Goal: Task Accomplishment & Management: Complete application form

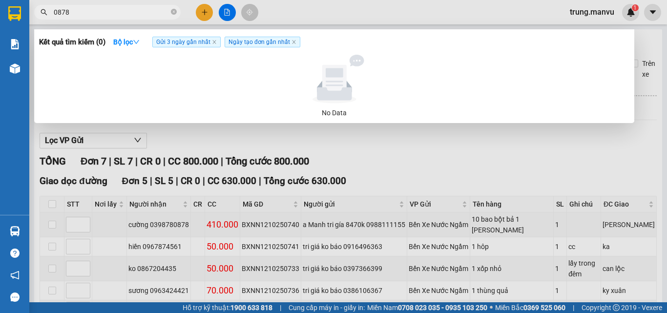
click at [163, 11] on input "0878" at bounding box center [111, 12] width 115 height 11
type input "0"
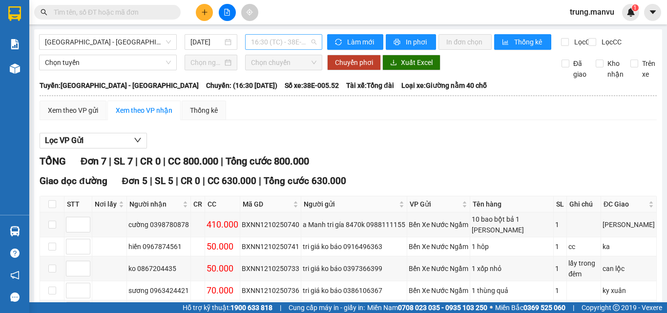
click at [275, 43] on span "16:30 (TC) - 38E-005.52" at bounding box center [283, 42] width 65 height 15
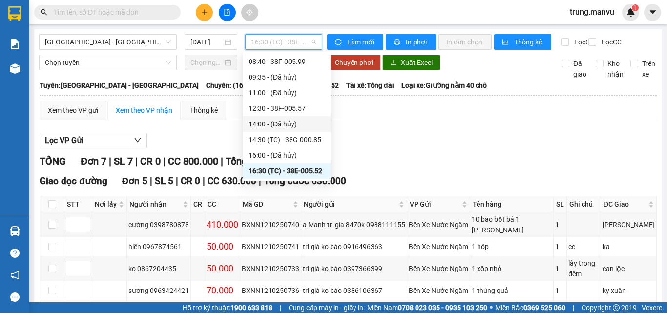
scroll to position [141, 0]
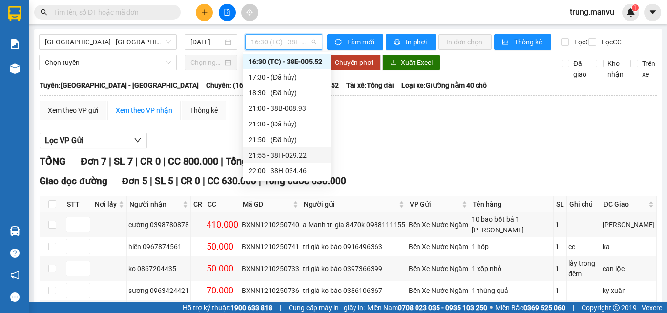
click at [307, 153] on div "21:55 - 38H-029.22" at bounding box center [286, 155] width 76 height 11
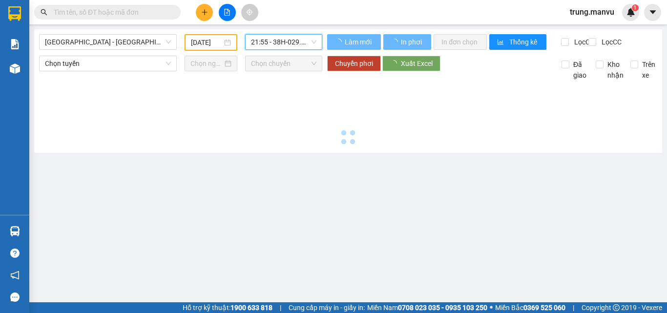
click at [209, 42] on input "[DATE]" at bounding box center [206, 42] width 31 height 11
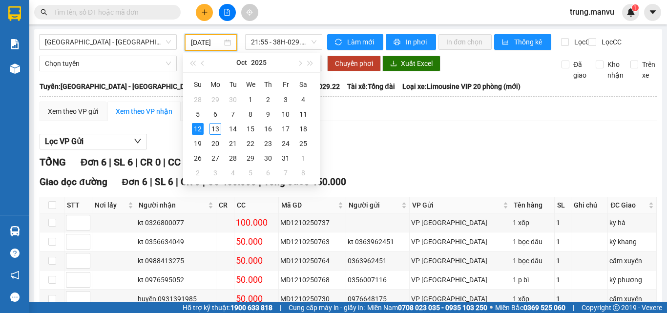
type input "[DATE]"
click at [355, 121] on div "Xem theo VP gửi Xem theo VP nhận Thống kê" at bounding box center [348, 112] width 617 height 20
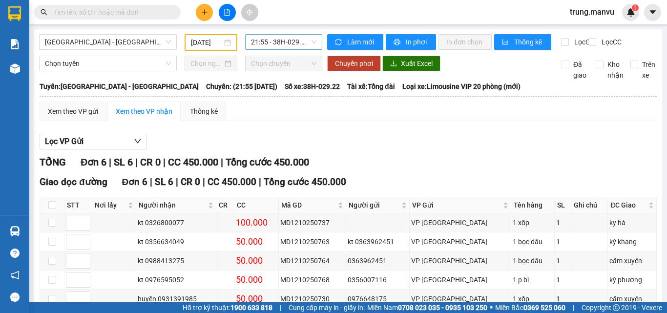
click at [287, 41] on span "21:55 - 38H-029.22" at bounding box center [283, 42] width 65 height 15
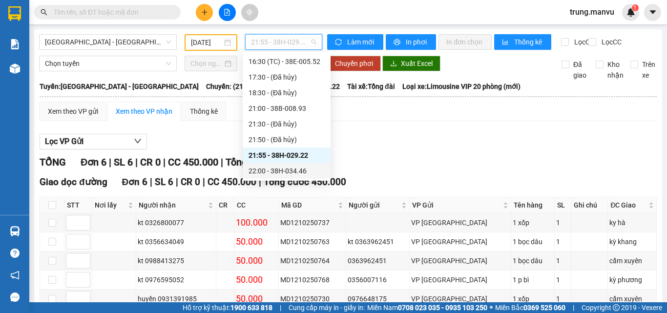
click at [300, 167] on div "22:00 - 38H-034.46" at bounding box center [286, 170] width 76 height 11
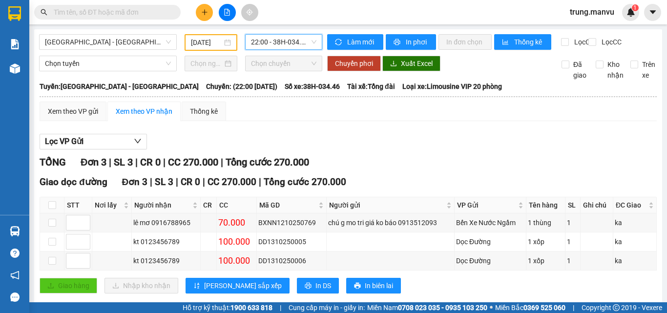
scroll to position [26, 0]
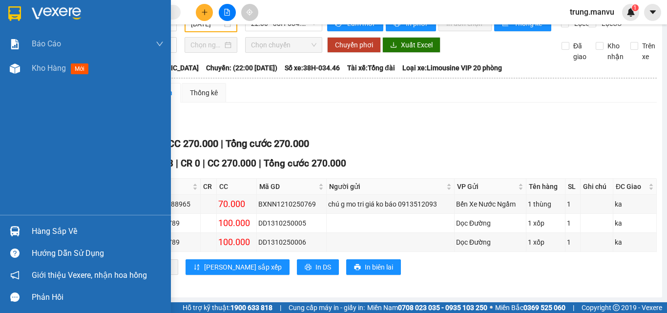
click at [18, 17] on img at bounding box center [14, 13] width 13 height 15
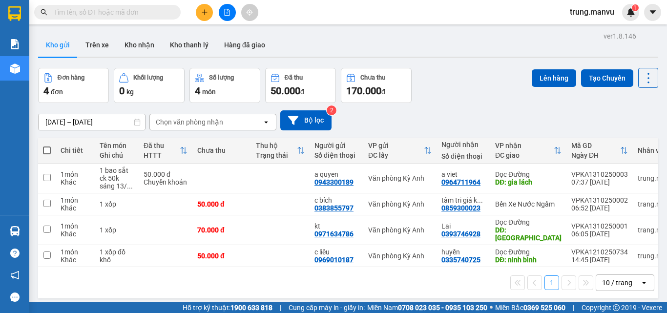
click at [88, 14] on input "text" at bounding box center [111, 12] width 115 height 11
click at [134, 11] on input "text" at bounding box center [111, 12] width 115 height 11
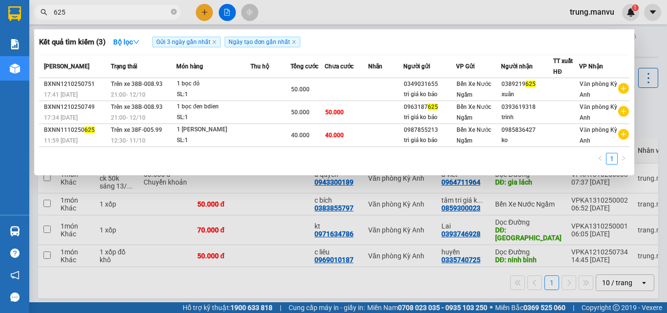
click at [294, 291] on div at bounding box center [333, 156] width 667 height 313
click at [110, 17] on input "625" at bounding box center [111, 12] width 115 height 11
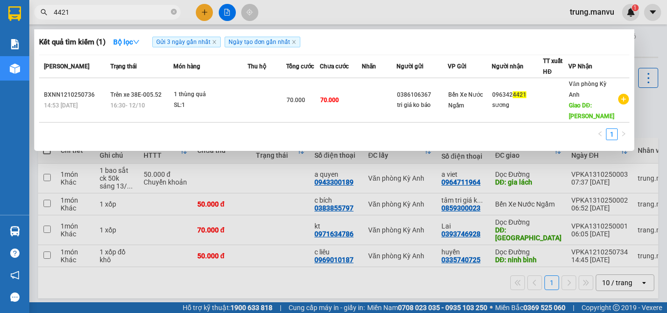
type input "4421"
click at [564, 110] on td at bounding box center [555, 100] width 25 height 44
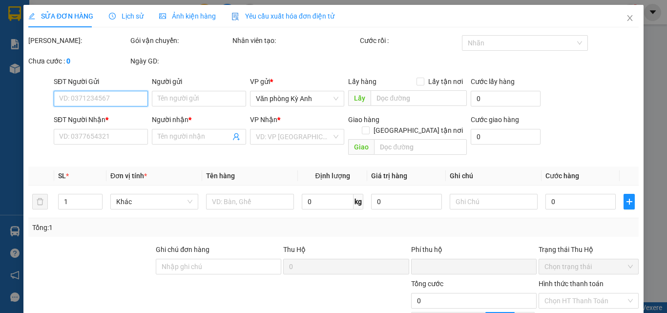
type input "0386106367"
type input "tri giá ko báo"
type input "0963424421"
type input "sương"
type input "ky xuân"
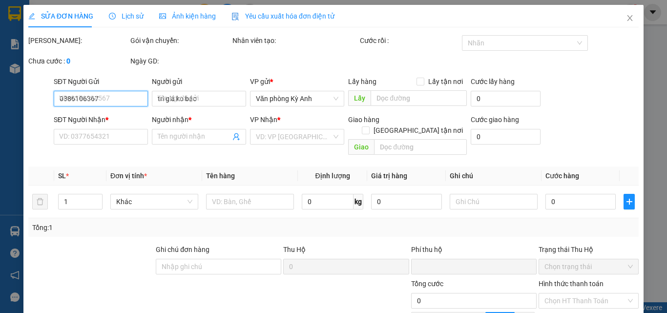
type input "0"
type input "70.000"
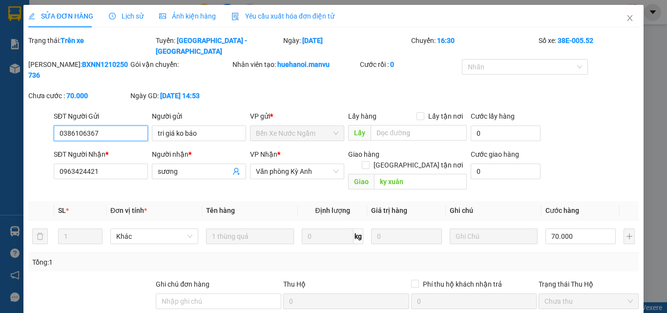
scroll to position [113, 0]
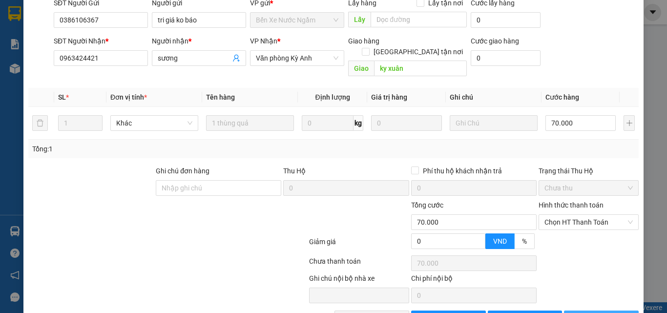
click at [600, 312] on span "[PERSON_NAME] và In" at bounding box center [616, 318] width 68 height 11
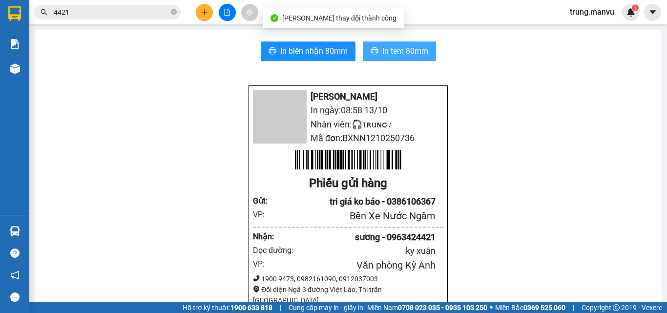
click at [382, 48] on span "In tem 80mm" at bounding box center [405, 51] width 46 height 12
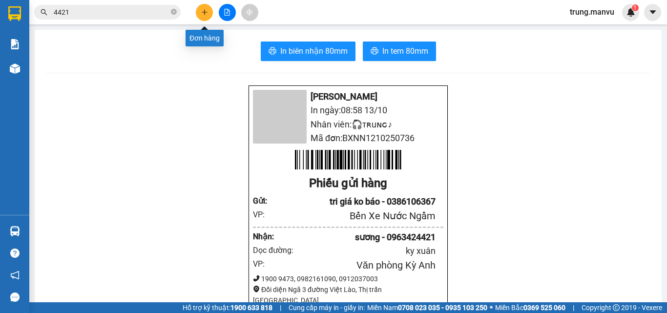
click at [200, 12] on button at bounding box center [204, 12] width 17 height 17
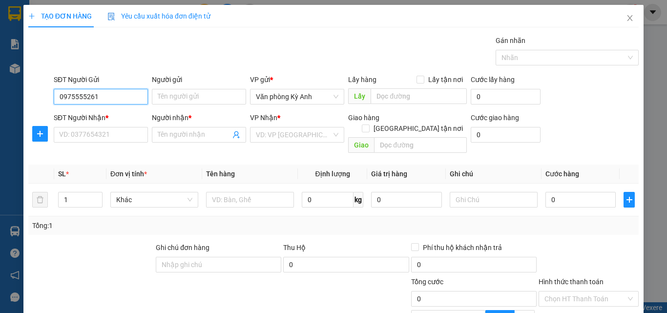
click at [135, 96] on input "0975555261" at bounding box center [101, 97] width 94 height 16
type input "0975555261"
click at [108, 124] on div "SĐT Người Nhận *" at bounding box center [101, 119] width 94 height 15
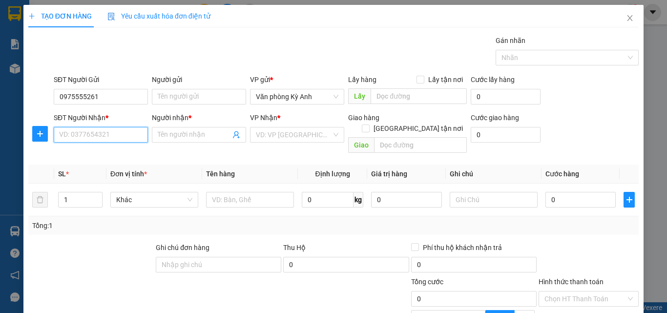
click at [110, 133] on input "SĐT Người Nhận *" at bounding box center [101, 135] width 94 height 16
paste input "0975555261"
type input "0975555261"
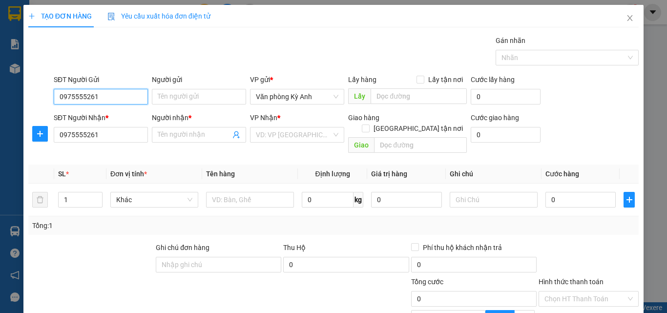
click at [116, 102] on input "0975555261" at bounding box center [101, 97] width 94 height 16
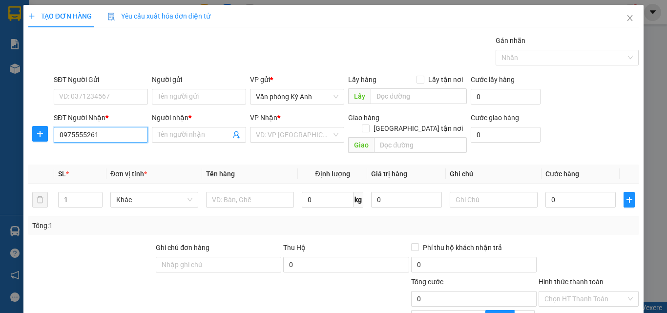
click at [109, 138] on input "0975555261" at bounding box center [101, 135] width 94 height 16
click at [109, 137] on input "0975555261" at bounding box center [101, 135] width 94 height 16
click at [109, 136] on input "0975555261" at bounding box center [101, 135] width 94 height 16
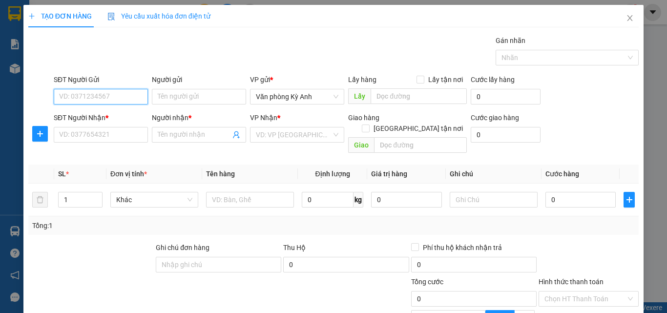
click at [114, 93] on input "SĐT Người Gửi" at bounding box center [101, 97] width 94 height 16
type input "0982755311"
click at [121, 115] on div "0982755311 - sơn" at bounding box center [100, 116] width 82 height 11
type input "sơn"
type input "0982755311"
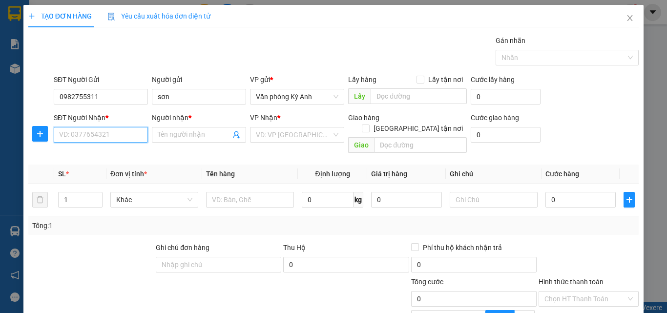
click at [113, 130] on input "SĐT Người Nhận *" at bounding box center [101, 135] width 94 height 16
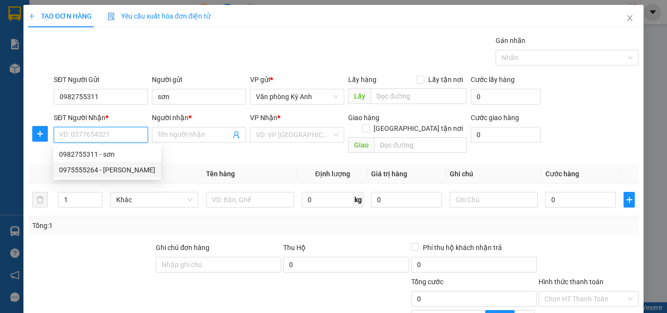
click at [137, 170] on div "0975555264 - [PERSON_NAME]" at bounding box center [107, 169] width 96 height 11
type input "0975555264"
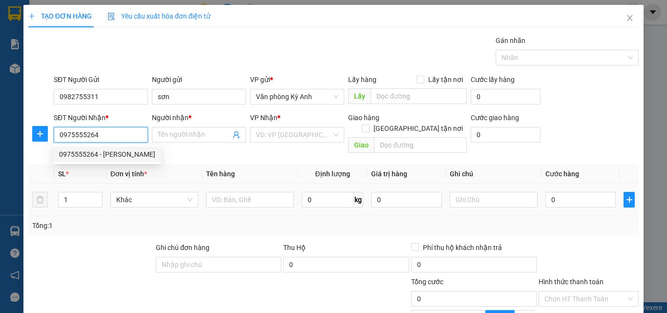
type input "trang duy"
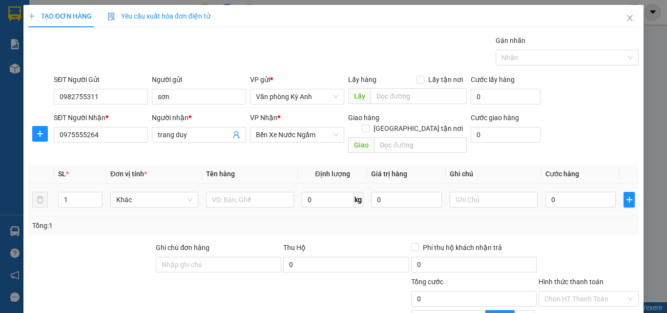
click at [252, 184] on td at bounding box center [250, 200] width 96 height 33
click at [251, 192] on input "text" at bounding box center [250, 200] width 88 height 16
type input "1 thung"
click at [561, 192] on input "0" at bounding box center [580, 200] width 70 height 16
type input "5"
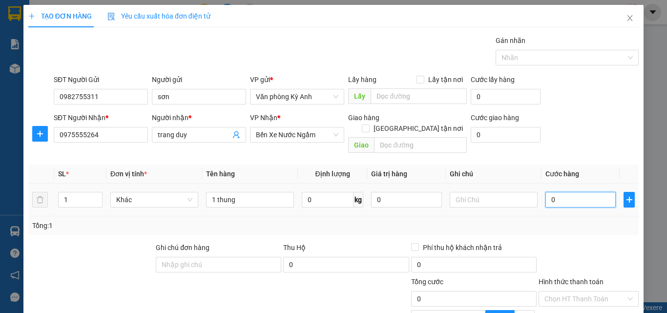
type input "5"
type input "50"
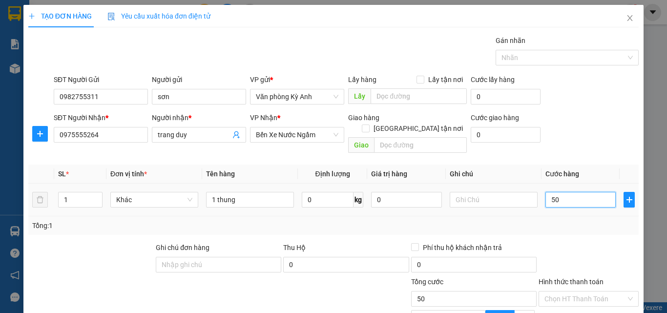
type input "500"
type input "5.000"
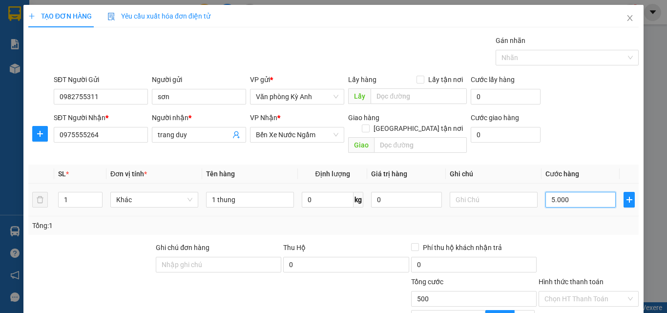
type input "5.000"
type input "50.000"
type input "500.000"
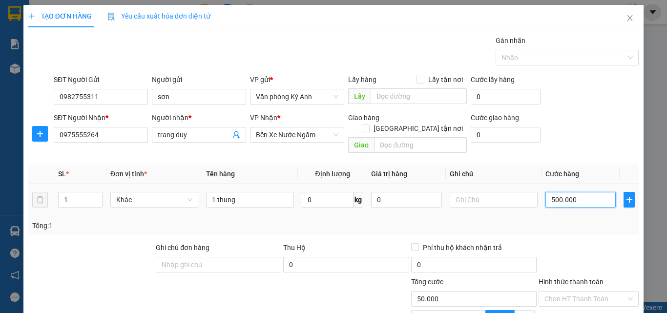
type input "500.000"
type input "50.000"
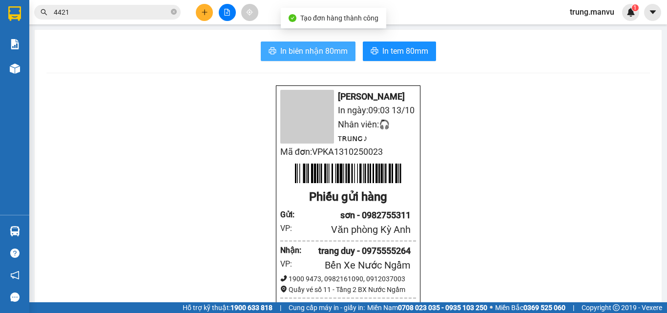
click at [324, 54] on span "In biên nhận 80mm" at bounding box center [313, 51] width 67 height 12
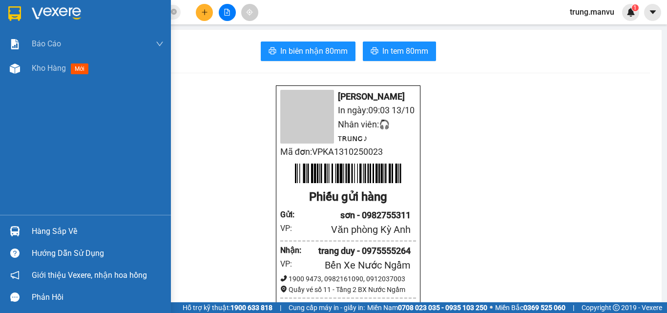
click at [23, 13] on div at bounding box center [14, 13] width 17 height 17
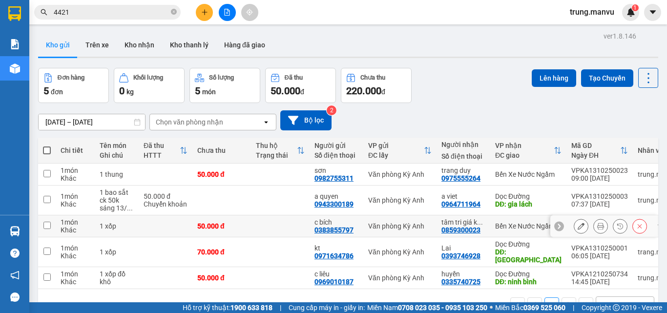
click at [520, 231] on td "Bến Xe Nước Ngầm" at bounding box center [528, 226] width 76 height 22
checkbox input "true"
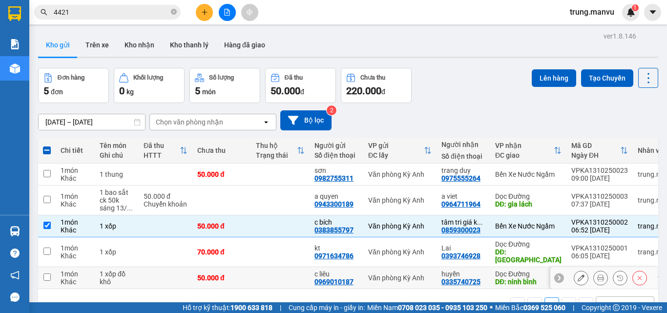
click at [509, 278] on div "DĐ: ninh bình" at bounding box center [528, 282] width 66 height 8
checkbox input "true"
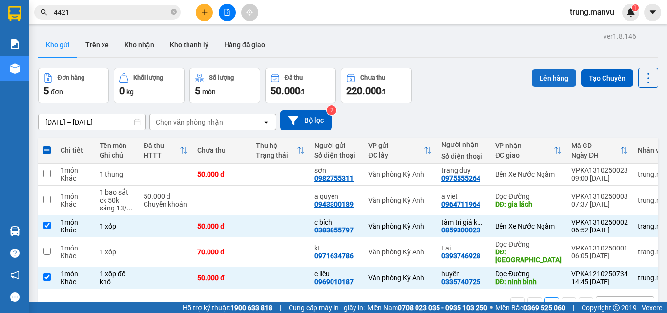
click at [550, 79] on button "Lên hàng" at bounding box center [553, 78] width 44 height 18
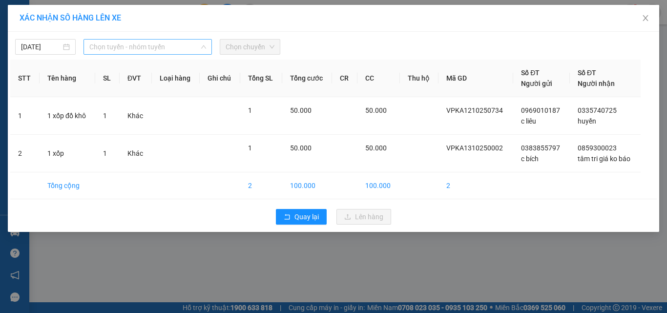
click at [131, 45] on span "Chọn tuyến - nhóm tuyến" at bounding box center [147, 47] width 117 height 15
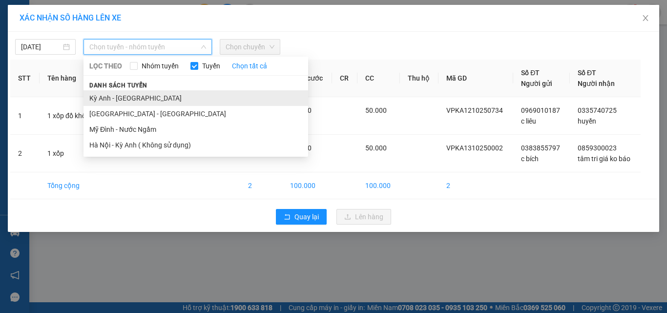
click at [136, 96] on li "Kỳ Anh - [GEOGRAPHIC_DATA]" at bounding box center [195, 98] width 224 height 16
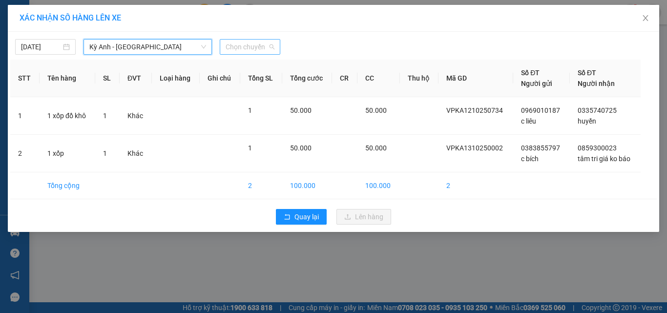
click at [244, 47] on span "Chọn chuyến" at bounding box center [249, 47] width 49 height 15
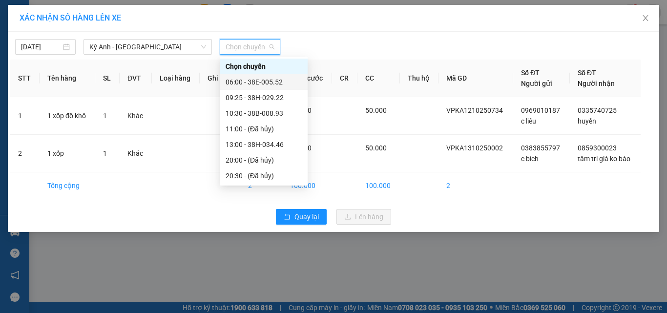
click at [262, 83] on div "06:00 - 38E-005.52" at bounding box center [263, 82] width 76 height 11
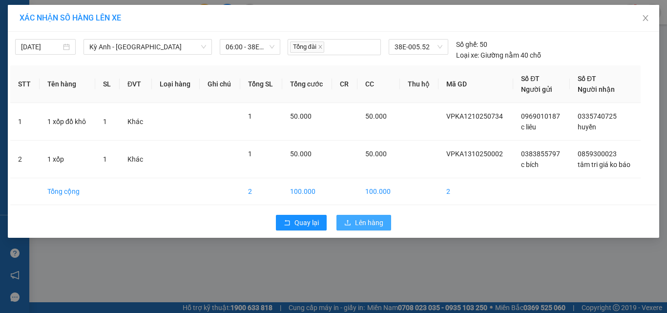
click at [347, 217] on button "Lên hàng" at bounding box center [363, 223] width 55 height 16
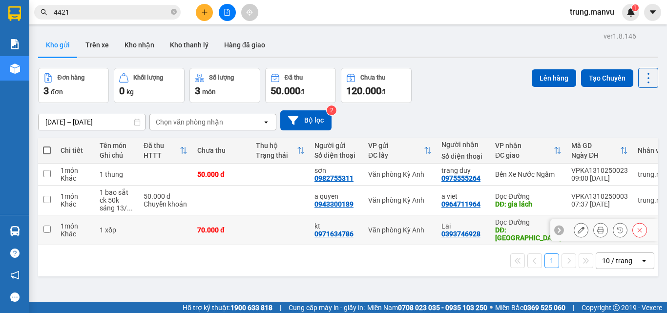
click at [457, 224] on div "Lai" at bounding box center [463, 226] width 44 height 8
checkbox input "true"
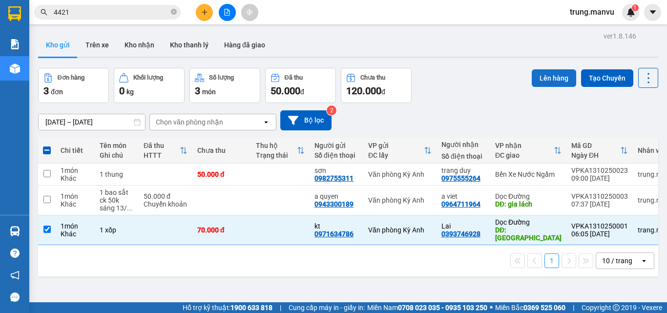
click at [545, 70] on button "Lên hàng" at bounding box center [553, 78] width 44 height 18
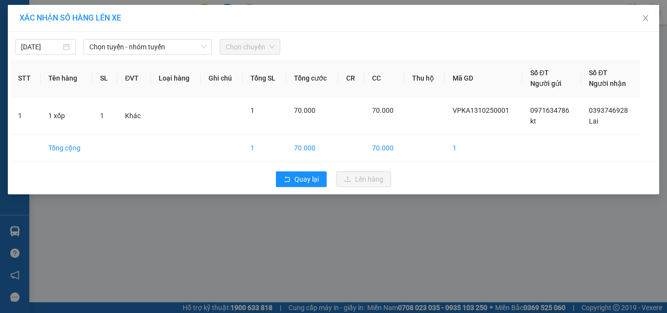
click at [161, 38] on div "[DATE] Chọn tuyến - nhóm tuyến Chọn chuyến" at bounding box center [333, 44] width 646 height 20
click at [157, 44] on span "Chọn tuyến - nhóm tuyến" at bounding box center [147, 47] width 117 height 15
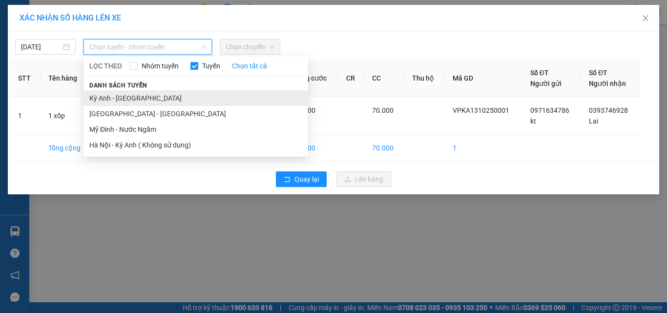
click at [140, 94] on li "Kỳ Anh - [GEOGRAPHIC_DATA]" at bounding box center [195, 98] width 224 height 16
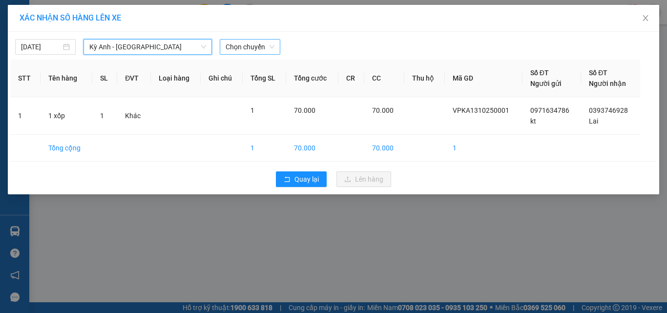
click at [257, 47] on span "Chọn chuyến" at bounding box center [249, 47] width 49 height 15
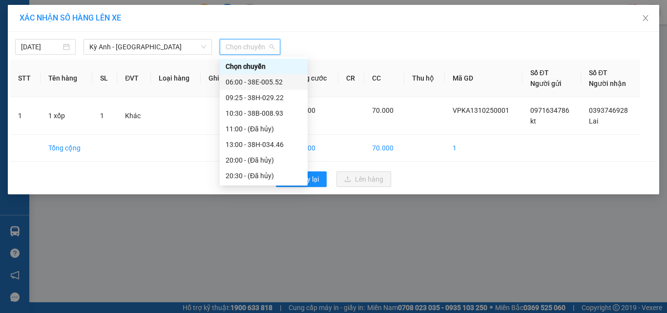
click at [279, 81] on div "06:00 - 38E-005.52" at bounding box center [263, 82] width 76 height 11
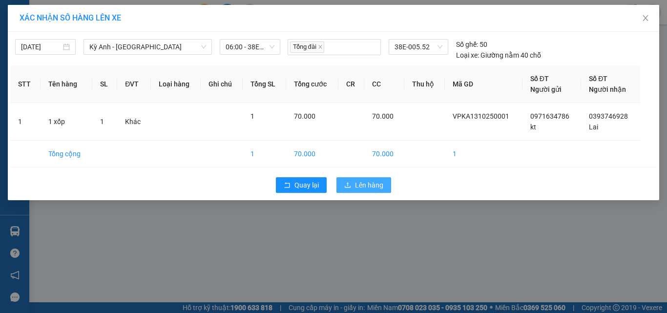
click at [343, 181] on button "Lên hàng" at bounding box center [363, 185] width 55 height 16
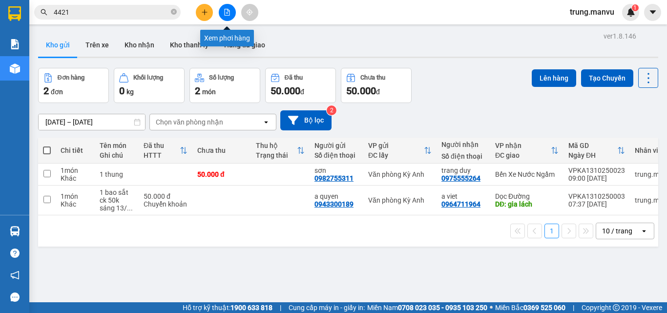
click at [227, 14] on icon "file-add" at bounding box center [227, 12] width 7 height 7
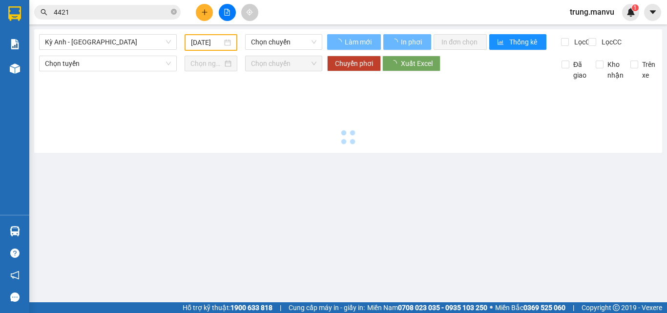
type input "[DATE]"
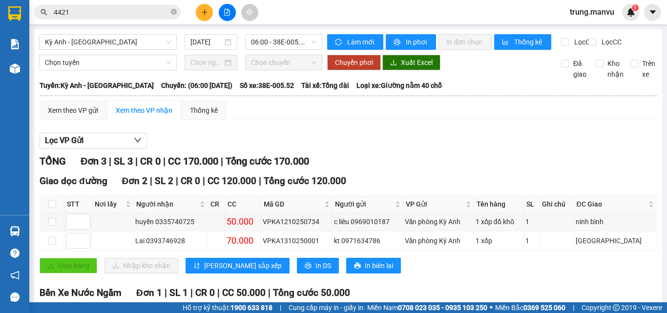
click at [104, 118] on div "Xem theo VP gửi" at bounding box center [73, 111] width 67 height 20
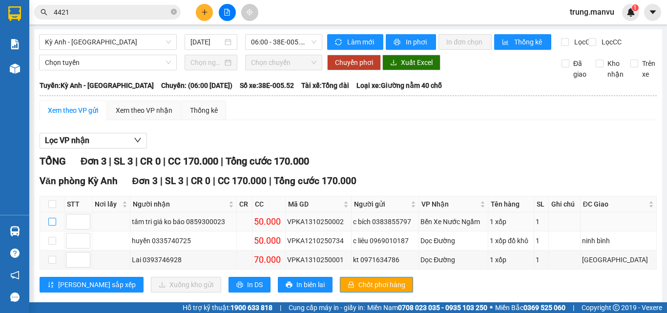
click at [52, 218] on input "checkbox" at bounding box center [52, 222] width 8 height 8
checkbox input "true"
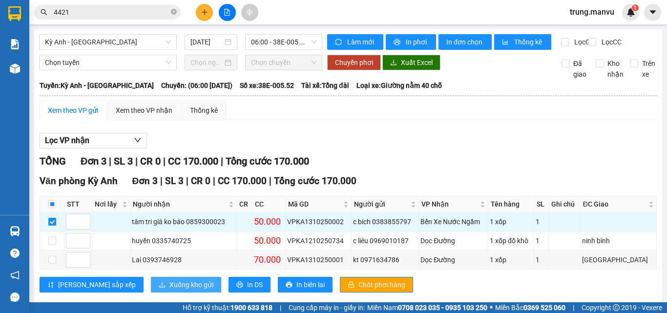
click at [169, 279] on span "Xuống kho gửi" at bounding box center [191, 284] width 44 height 11
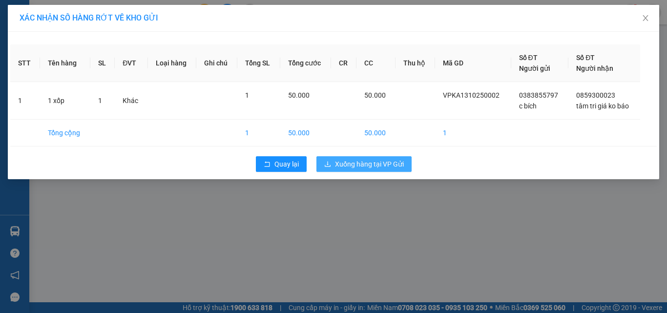
click at [380, 167] on span "Xuống hàng tại VP Gửi" at bounding box center [369, 164] width 69 height 11
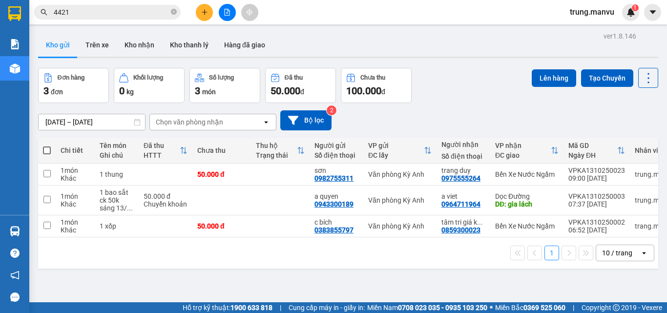
click at [127, 9] on input "4421" at bounding box center [111, 12] width 115 height 11
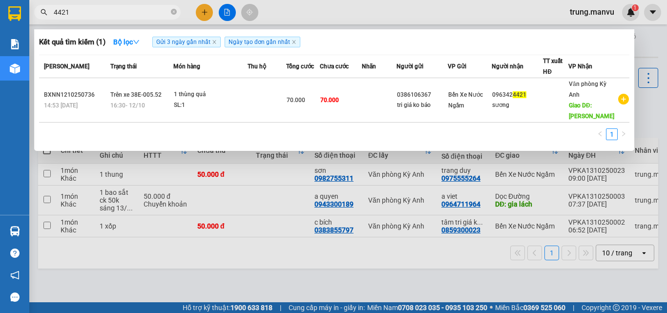
click at [127, 9] on input "4421" at bounding box center [111, 12] width 115 height 11
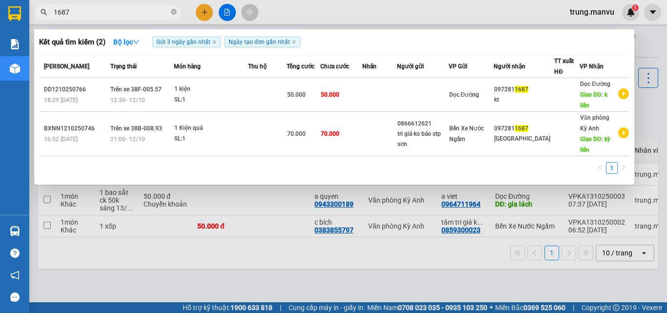
click at [72, 11] on input "1687" at bounding box center [111, 12] width 115 height 11
type input "1687"
click at [297, 234] on div at bounding box center [333, 156] width 667 height 313
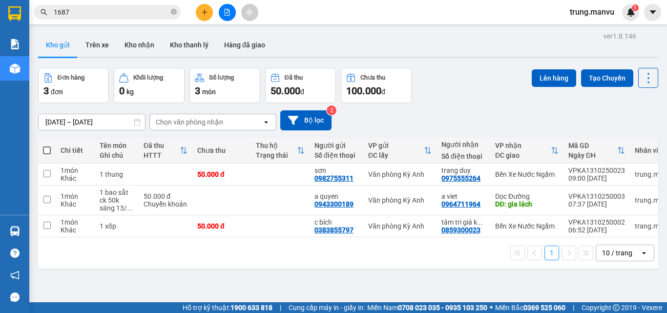
click at [222, 12] on button at bounding box center [227, 12] width 17 height 17
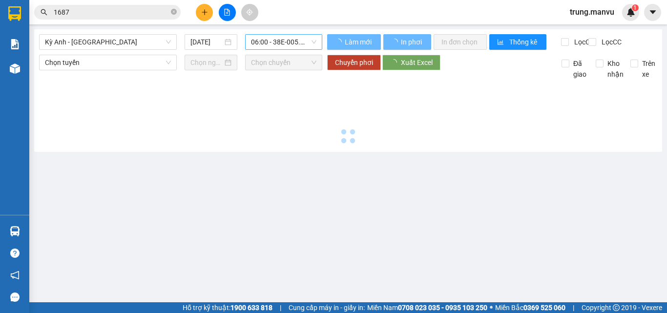
click at [224, 20] on button at bounding box center [227, 12] width 17 height 17
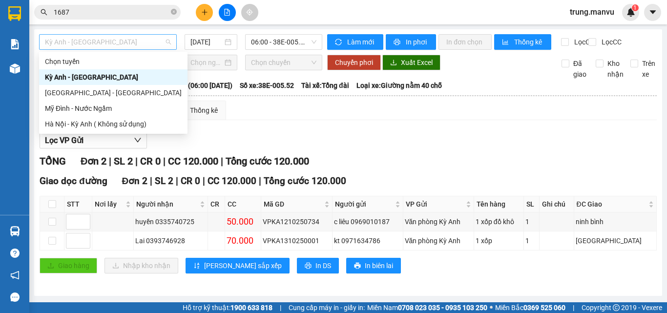
click at [129, 46] on span "Kỳ Anh - [GEOGRAPHIC_DATA]" at bounding box center [108, 42] width 126 height 15
drag, startPoint x: 68, startPoint y: 95, endPoint x: 106, endPoint y: 87, distance: 38.9
click at [68, 96] on div "[GEOGRAPHIC_DATA] - [GEOGRAPHIC_DATA]" at bounding box center [113, 92] width 137 height 11
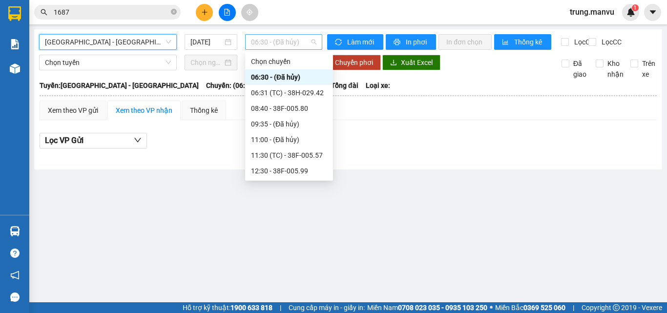
click at [296, 44] on span "06:30 - (Đã hủy)" at bounding box center [283, 42] width 65 height 15
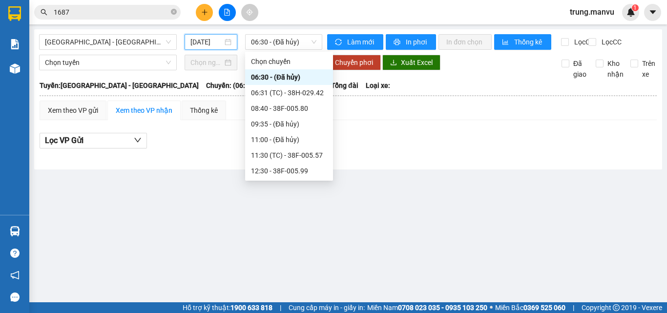
drag, startPoint x: 211, startPoint y: 44, endPoint x: 212, endPoint y: 84, distance: 40.5
click at [211, 44] on input "[DATE]" at bounding box center [206, 42] width 32 height 11
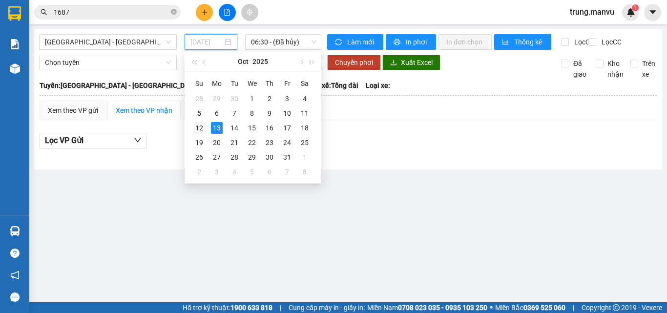
click at [205, 123] on td "12" at bounding box center [199, 128] width 18 height 15
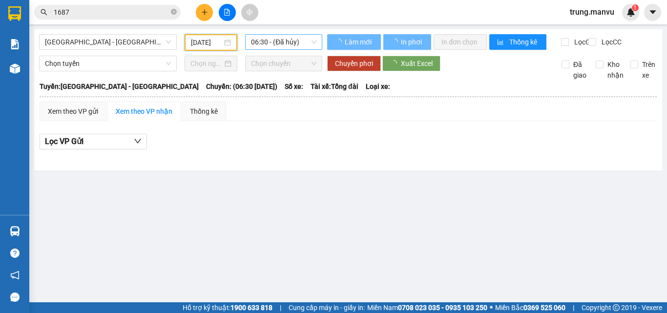
type input "[DATE]"
click at [296, 45] on span "06:30 - (Đã hủy)" at bounding box center [283, 42] width 65 height 15
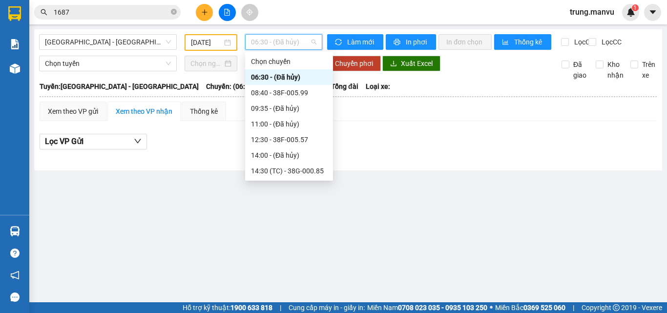
click at [303, 244] on div "21:00 - 38B-008.93" at bounding box center [289, 249] width 76 height 11
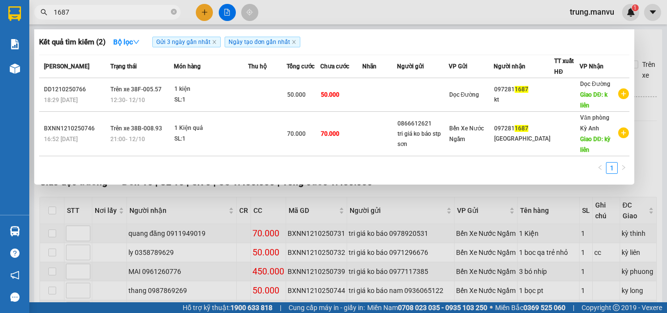
click at [123, 9] on input "1687" at bounding box center [111, 12] width 115 height 11
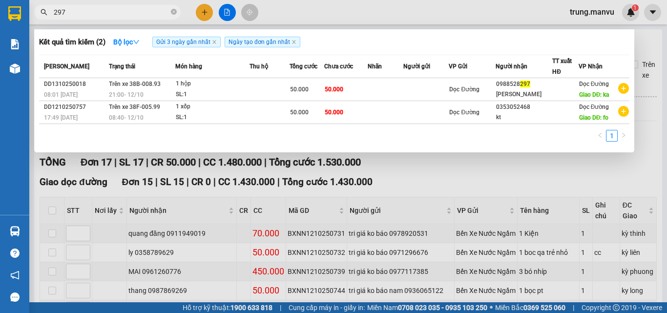
type input "297"
click at [655, 55] on div at bounding box center [333, 156] width 667 height 313
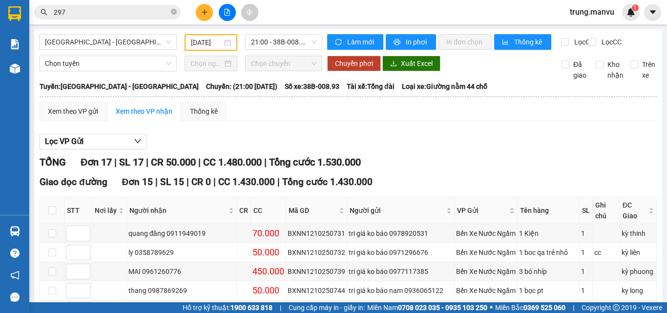
click at [94, 16] on input "297" at bounding box center [111, 12] width 115 height 11
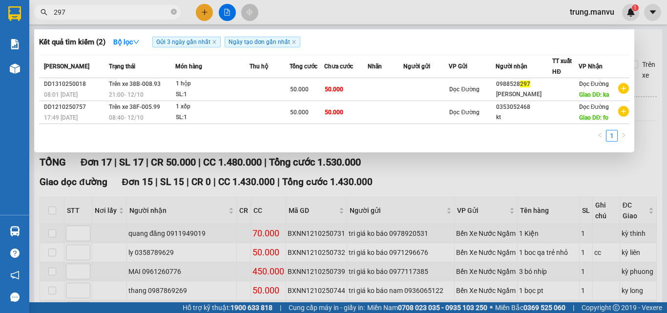
click at [94, 16] on input "297" at bounding box center [111, 12] width 115 height 11
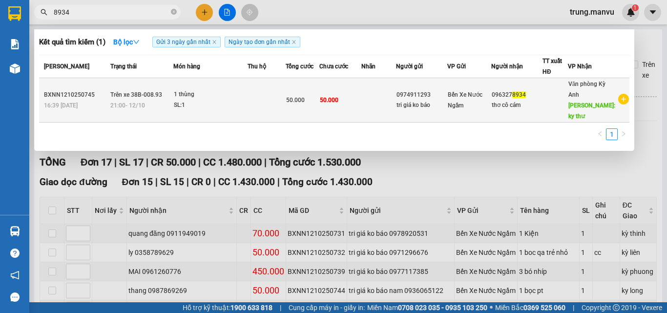
type input "8934"
click at [539, 101] on div "thơ cô cám" at bounding box center [516, 105] width 50 height 10
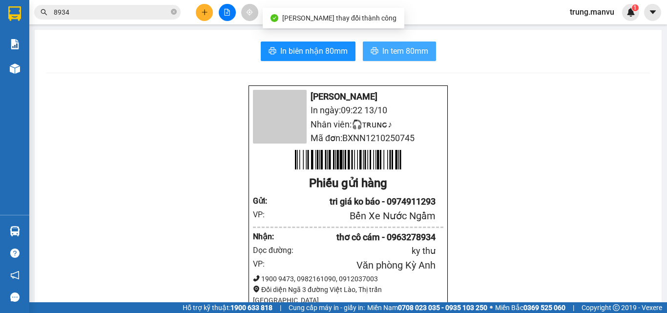
click at [414, 49] on span "In tem 80mm" at bounding box center [405, 51] width 46 height 12
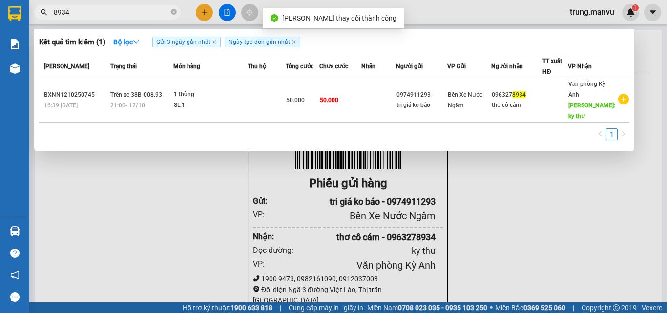
click at [111, 13] on input "8934" at bounding box center [111, 12] width 115 height 11
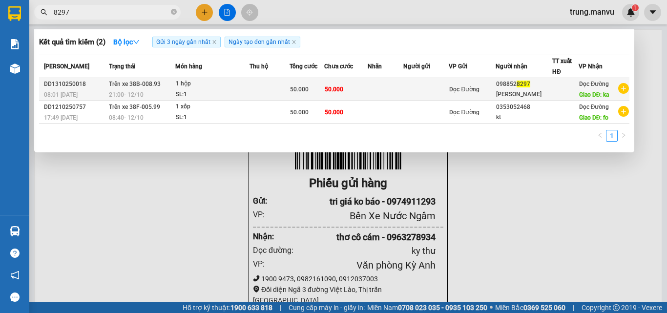
type input "8297"
click at [559, 86] on div at bounding box center [564, 89] width 25 height 10
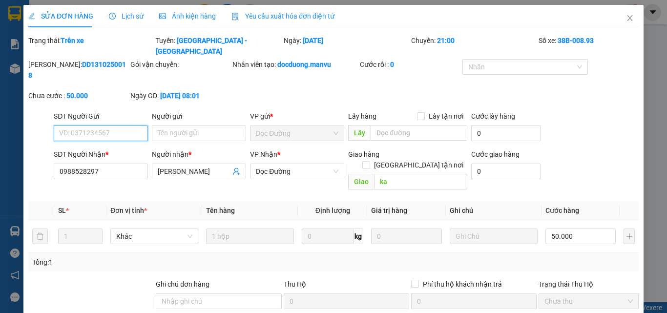
type input "0988528297"
type input "[PERSON_NAME]"
type input "ka"
type input "0"
type input "50.000"
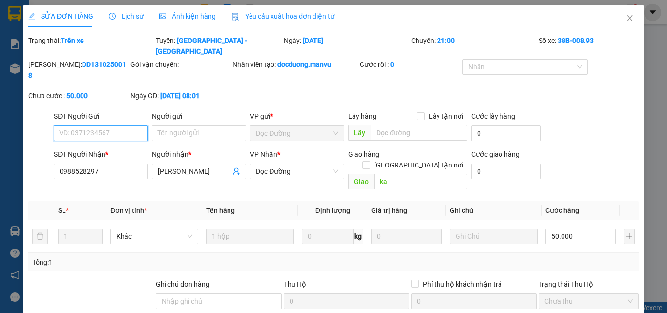
type input "50.000"
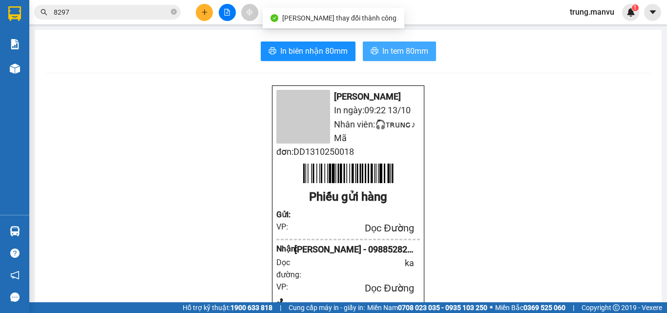
click at [400, 44] on button "In tem 80mm" at bounding box center [399, 51] width 73 height 20
click at [108, 14] on input "8297" at bounding box center [111, 12] width 115 height 11
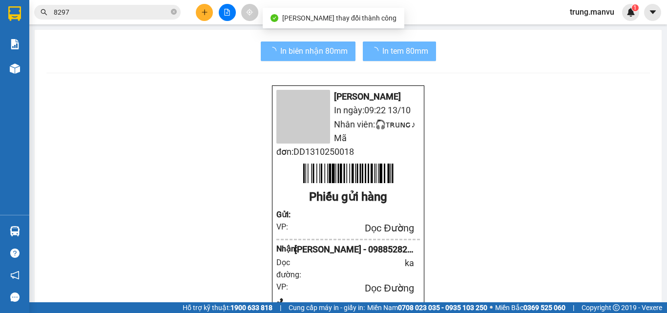
click at [108, 14] on input "8297" at bounding box center [111, 12] width 115 height 11
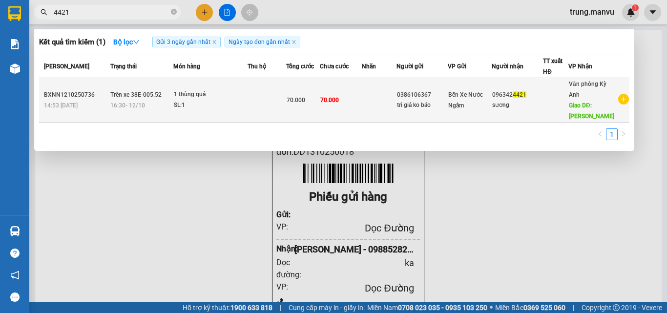
type input "4421"
click at [524, 108] on div "sương" at bounding box center [517, 105] width 51 height 10
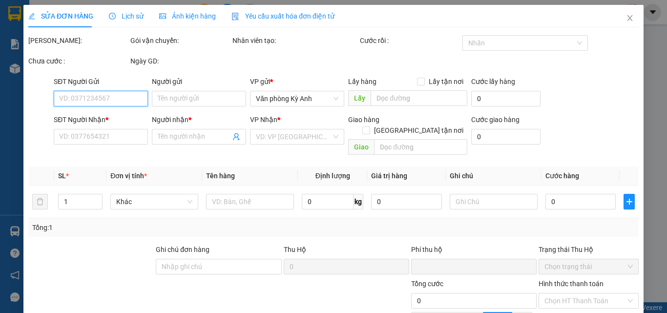
type input "0386106367"
type input "tri giá ko báo"
type input "0963424421"
type input "sương"
type input "ky xuân"
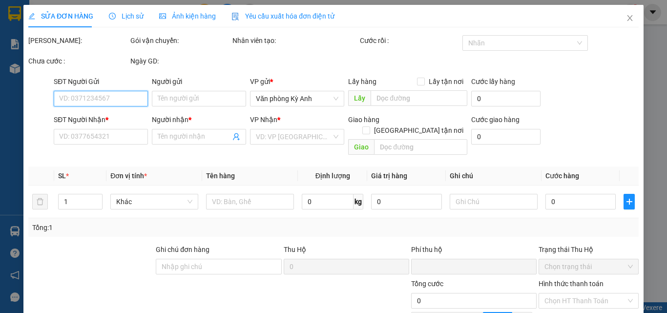
type input "0"
type input "70.000"
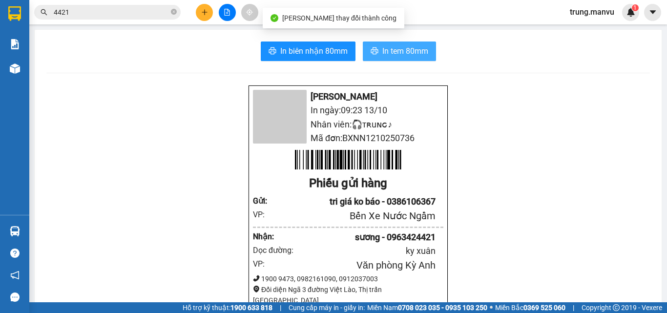
click at [397, 54] on span "In tem 80mm" at bounding box center [405, 51] width 46 height 12
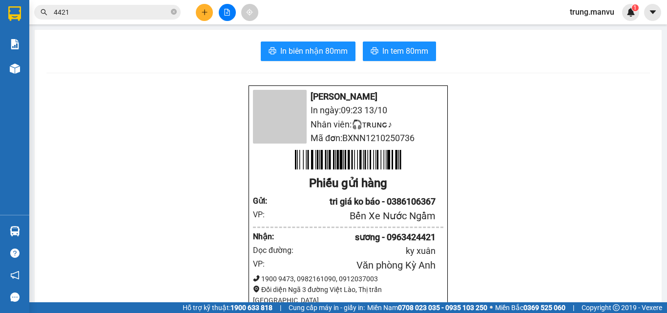
click at [133, 5] on span "4421" at bounding box center [107, 12] width 146 height 15
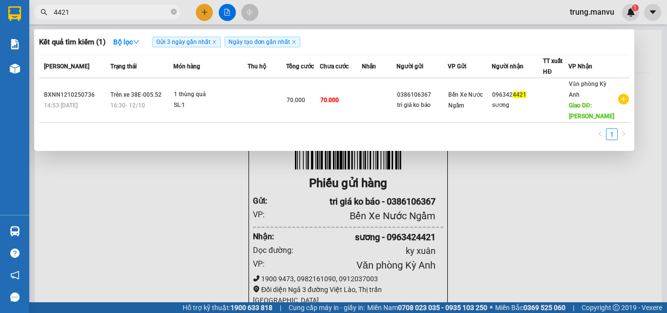
click at [133, 5] on span "4421" at bounding box center [107, 12] width 146 height 15
click at [171, 14] on icon "close-circle" at bounding box center [174, 12] width 6 height 6
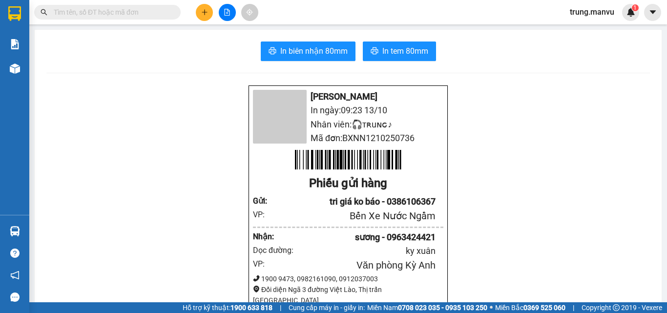
click at [153, 14] on input "text" at bounding box center [111, 12] width 115 height 11
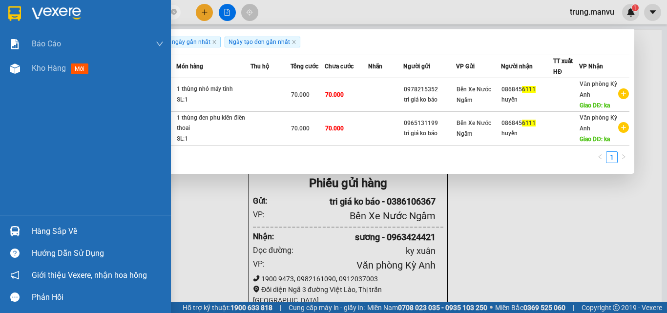
type input "6111"
click at [26, 19] on div at bounding box center [85, 16] width 171 height 32
click at [212, 214] on div at bounding box center [333, 156] width 667 height 313
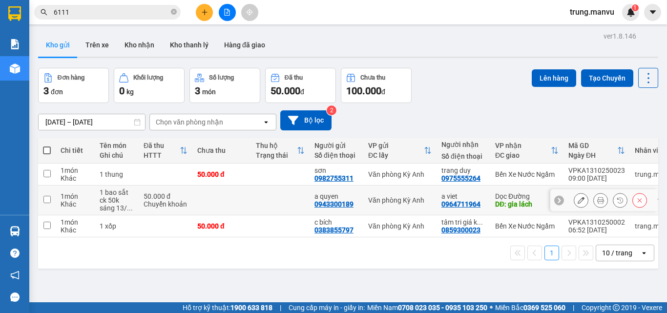
click at [174, 204] on div "Chuyển khoản" at bounding box center [165, 204] width 44 height 8
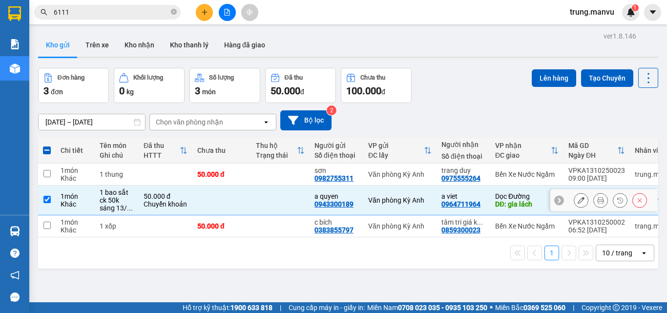
click at [386, 204] on td "Văn phòng Kỳ Anh" at bounding box center [399, 200] width 73 height 30
checkbox input "false"
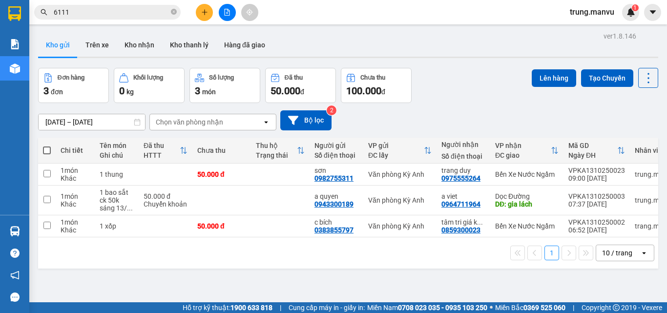
click at [128, 11] on input "6111" at bounding box center [111, 12] width 115 height 11
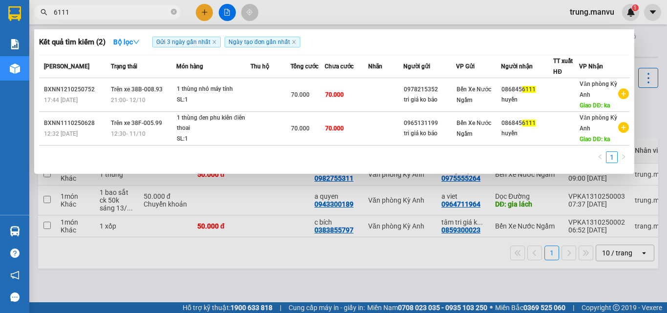
click at [128, 11] on input "6111" at bounding box center [111, 12] width 115 height 11
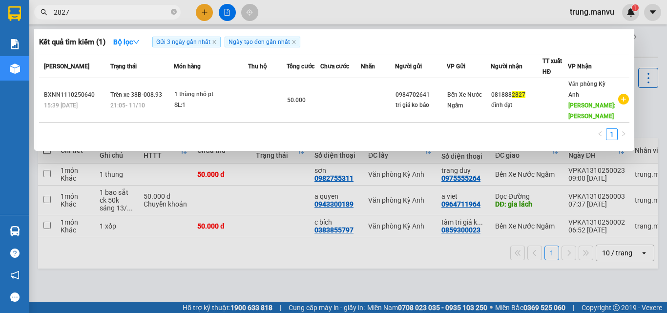
type input "2827"
click at [428, 263] on div at bounding box center [333, 156] width 667 height 313
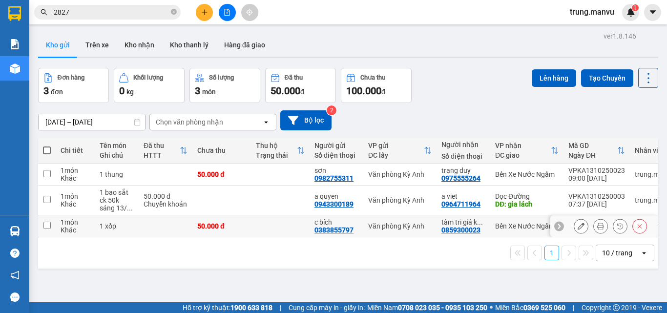
click at [505, 230] on div "Bến Xe Nước Ngầm" at bounding box center [526, 226] width 63 height 8
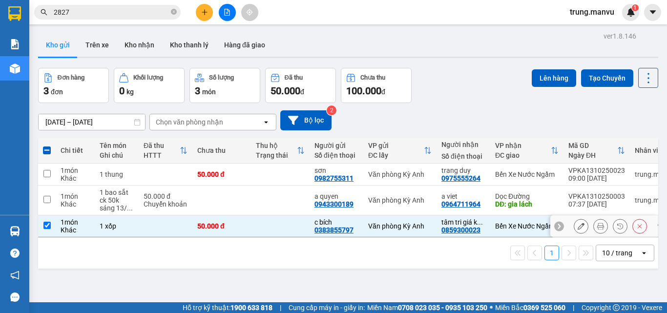
click at [413, 221] on td "Văn phòng Kỳ Anh" at bounding box center [399, 226] width 73 height 22
checkbox input "false"
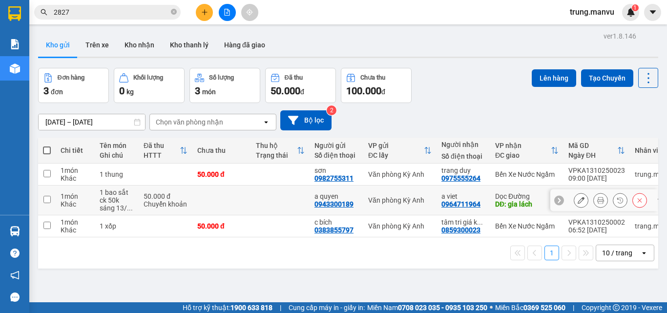
click at [523, 203] on div "DĐ: gia lách" at bounding box center [526, 204] width 63 height 8
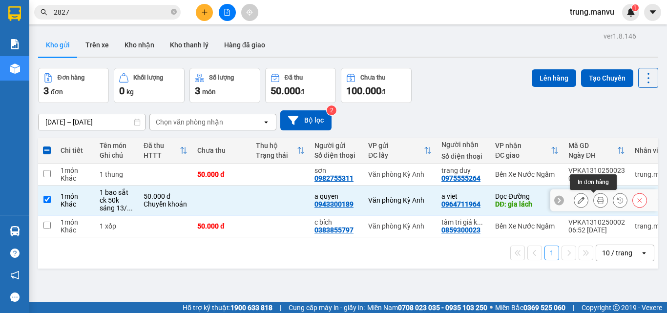
click at [597, 200] on icon at bounding box center [600, 200] width 7 height 7
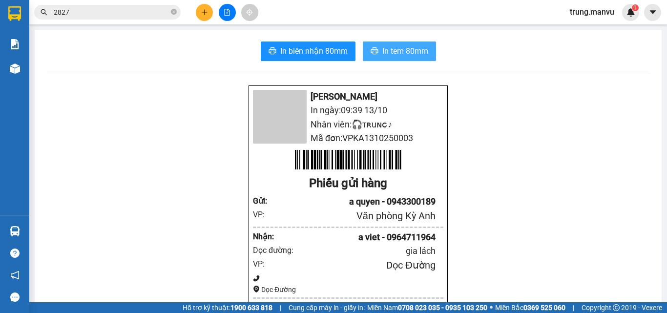
click at [388, 55] on span "In tem 80mm" at bounding box center [405, 51] width 46 height 12
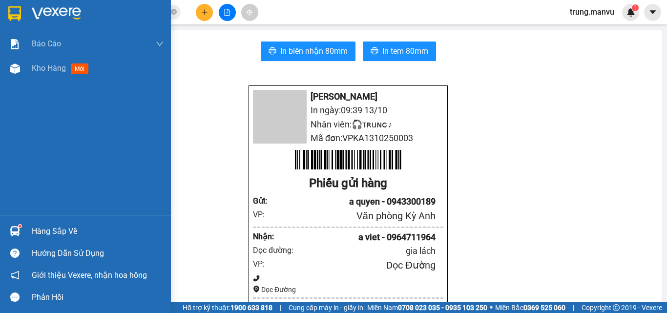
click at [7, 16] on div at bounding box center [14, 13] width 17 height 17
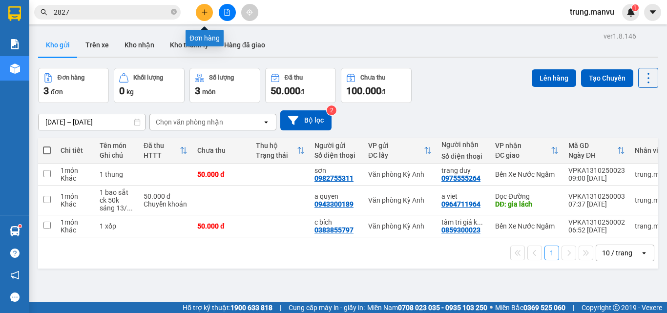
click at [201, 15] on icon "plus" at bounding box center [204, 12] width 7 height 7
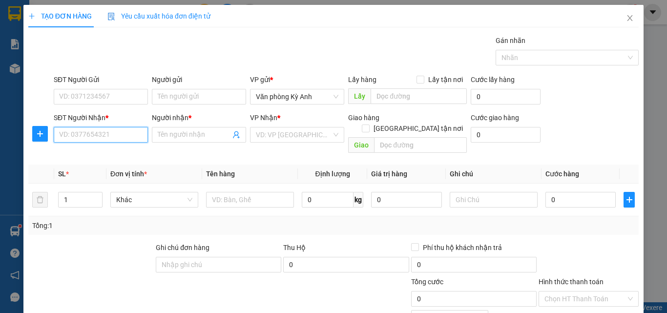
click at [60, 136] on input "SĐT Người Nhận *" at bounding box center [101, 135] width 94 height 16
type input "0983764817"
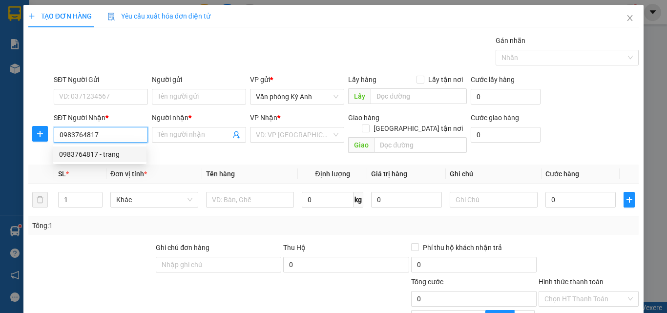
click at [102, 158] on div "0983764817 - trang" at bounding box center [100, 154] width 82 height 11
type input "trang"
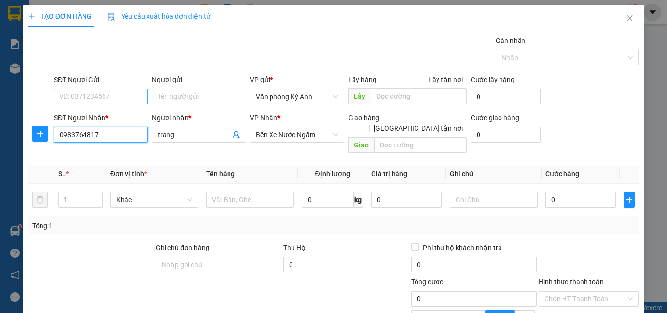
type input "0983764817"
click at [78, 91] on input "SĐT Người Gửi" at bounding box center [101, 97] width 94 height 16
type input "0983848823"
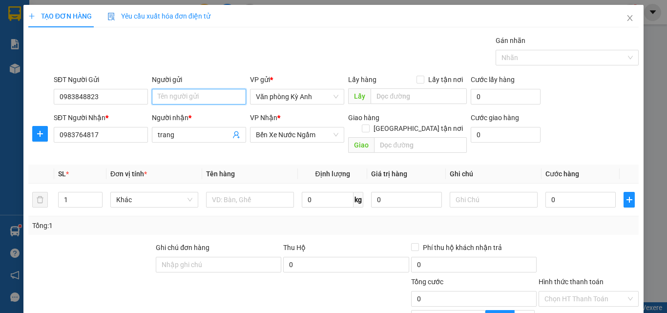
click at [194, 103] on input "Người gửi" at bounding box center [199, 97] width 94 height 16
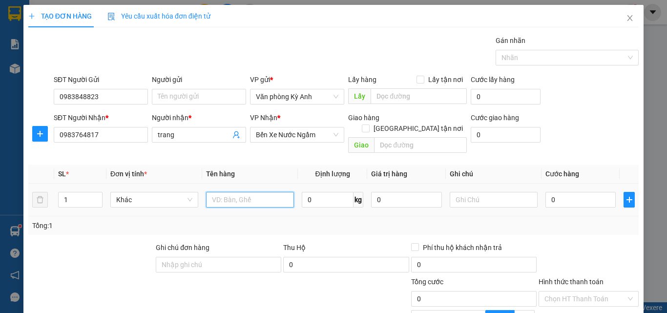
click at [254, 196] on input "text" at bounding box center [250, 200] width 88 height 16
type input "1 xop"
click at [548, 192] on input "0" at bounding box center [580, 200] width 70 height 16
type input "5"
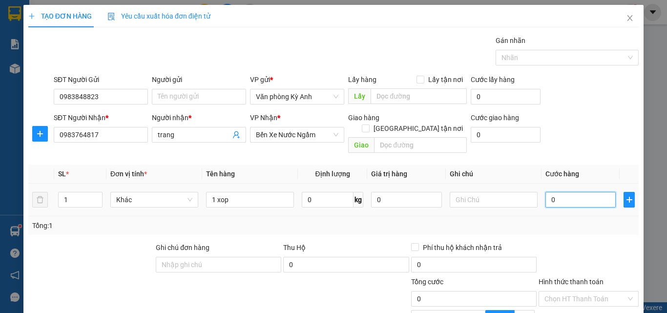
type input "5"
type input "0"
type input "07"
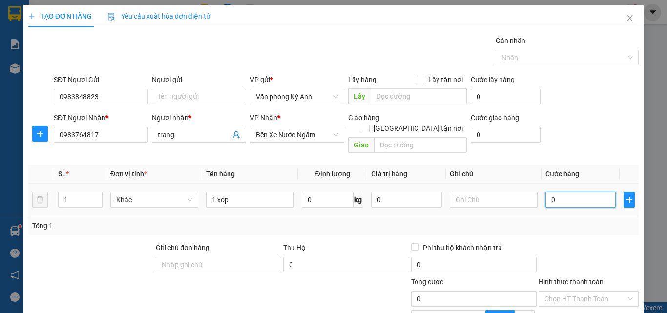
type input "7"
type input "070"
type input "70"
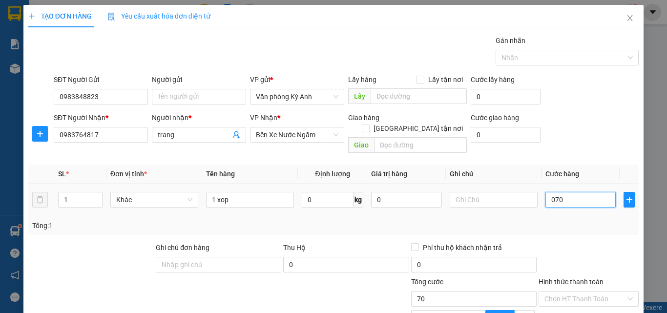
type input "0.700"
type input "700"
type input "07.000"
type input "7.000"
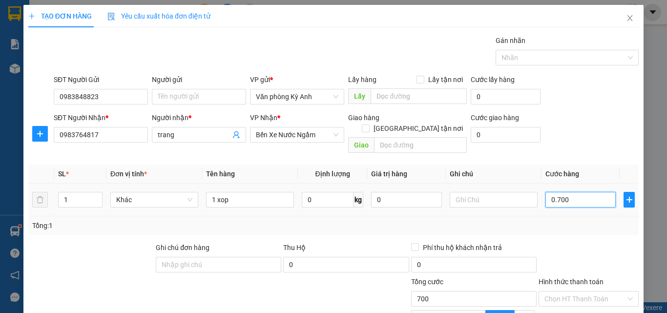
type input "7.000"
type input "070.000"
type input "70.000"
click at [553, 216] on div "Tổng: 1" at bounding box center [333, 225] width 610 height 19
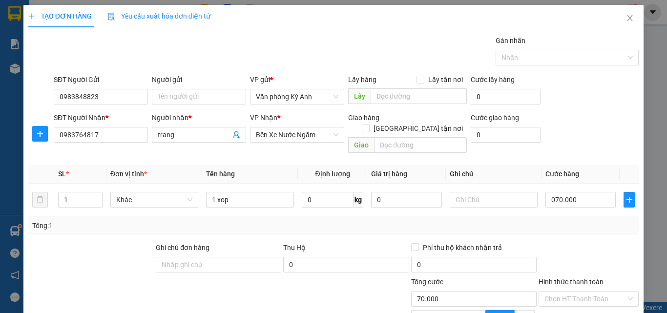
type input "70.000"
click at [573, 276] on div "Hình thức thanh toán" at bounding box center [588, 283] width 100 height 15
click at [576, 291] on input "Hình thức thanh toán" at bounding box center [585, 298] width 82 height 15
click at [571, 300] on div "Tại văn phòng" at bounding box center [582, 308] width 99 height 16
type input "0"
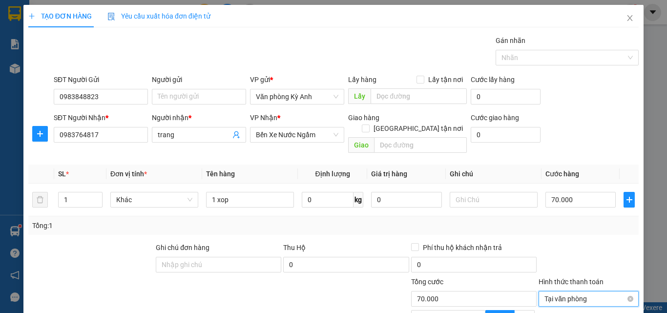
click at [577, 291] on span "Tại văn phòng" at bounding box center [588, 298] width 88 height 15
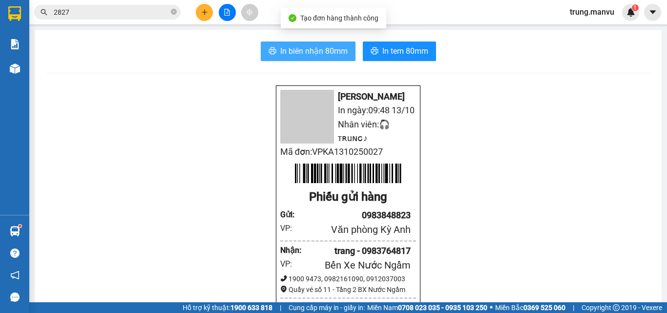
click at [320, 60] on button "In biên nhận 80mm" at bounding box center [308, 51] width 95 height 20
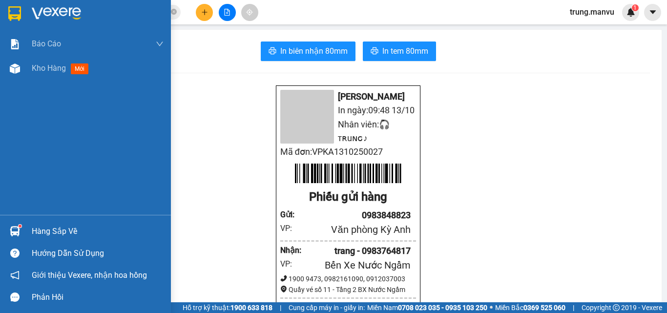
click at [12, 6] on img at bounding box center [14, 13] width 13 height 15
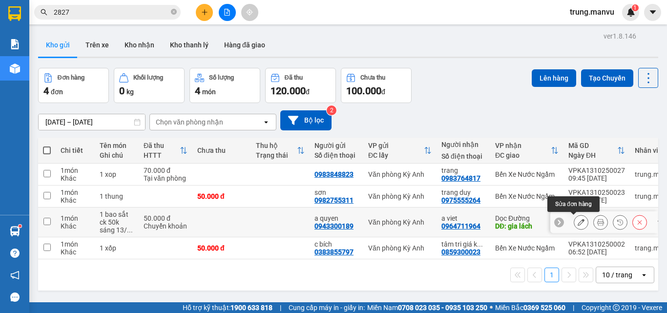
click at [577, 221] on icon at bounding box center [580, 222] width 7 height 7
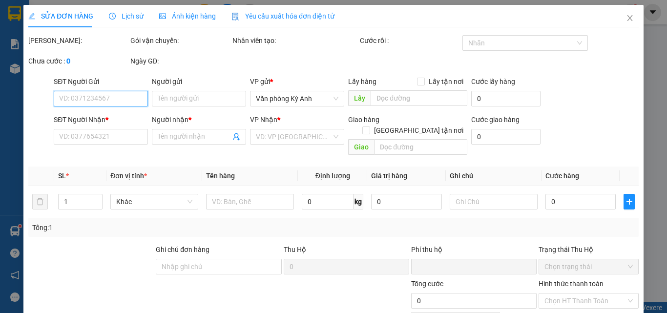
type input "0943300189"
type input "a quyen"
type input "0964711964"
type input "a viet"
type input "gia lách"
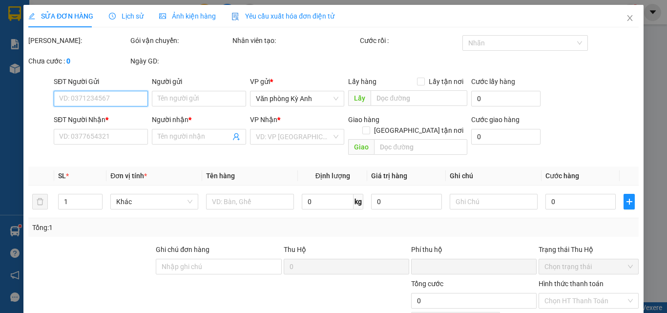
type input "0"
type input "50.000"
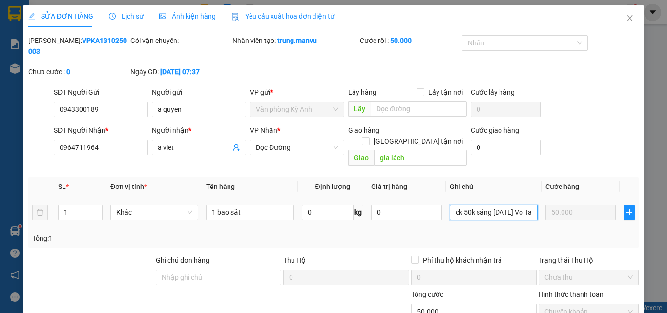
click at [509, 204] on input "ck 50k sáng [DATE] Vo Ta Quyen" at bounding box center [493, 212] width 88 height 16
click at [626, 18] on icon "close" at bounding box center [630, 18] width 8 height 8
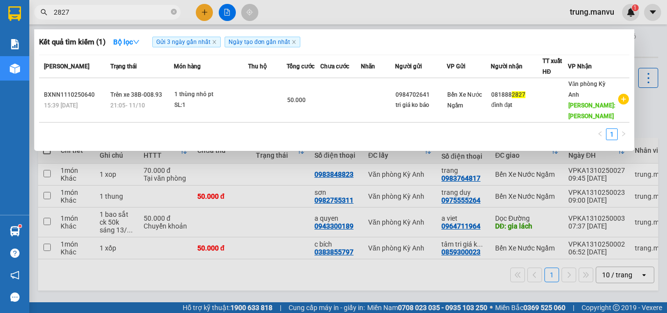
click at [84, 10] on input "2827" at bounding box center [111, 12] width 115 height 11
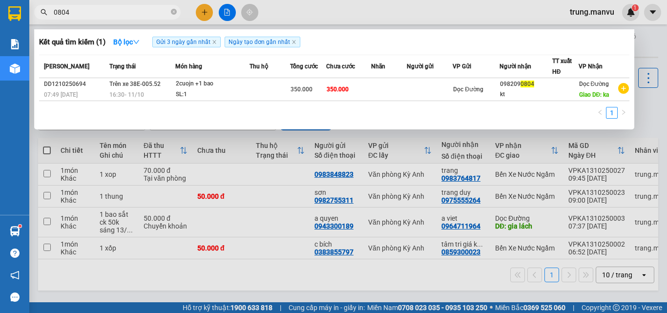
type input "0804"
click at [334, 287] on div at bounding box center [333, 156] width 667 height 313
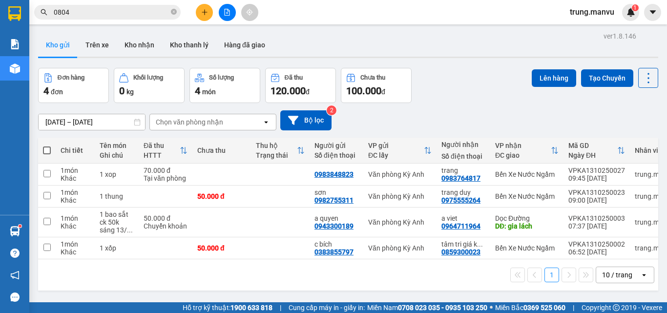
click at [223, 17] on button at bounding box center [227, 12] width 17 height 17
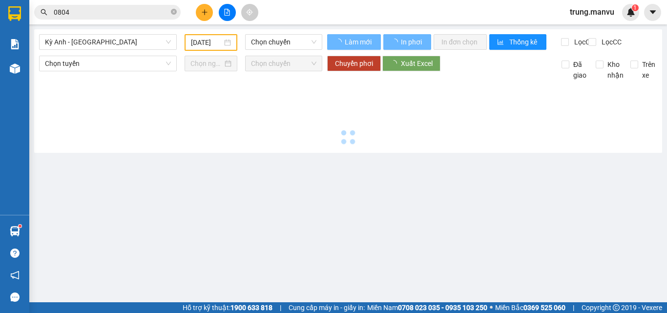
type input "[DATE]"
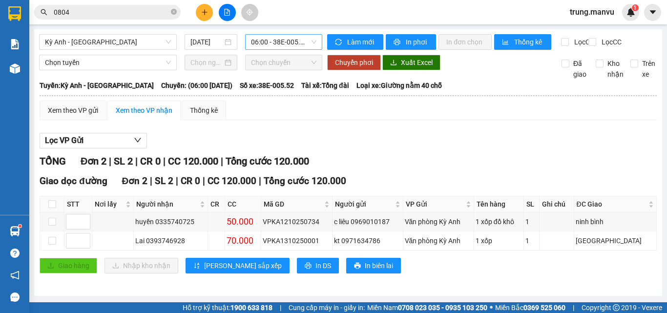
click at [262, 40] on span "06:00 - 38E-005.52" at bounding box center [283, 42] width 65 height 15
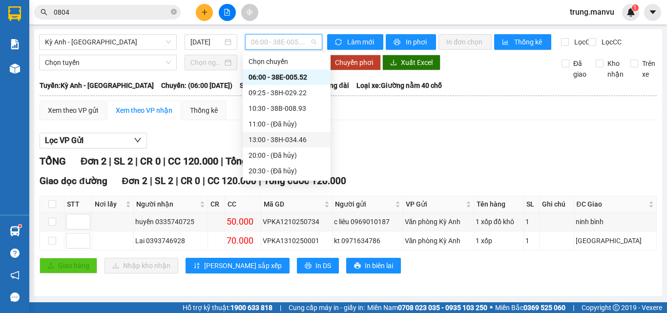
click at [122, 50] on div "Kỳ Anh - [GEOGRAPHIC_DATA] [DATE] 06:00 - 38E-005.52" at bounding box center [180, 42] width 283 height 16
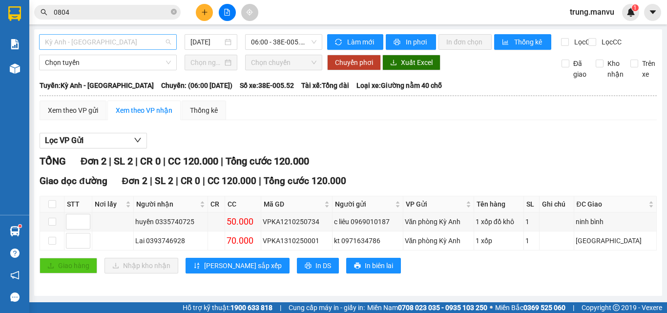
click at [122, 48] on span "Kỳ Anh - [GEOGRAPHIC_DATA]" at bounding box center [108, 42] width 126 height 15
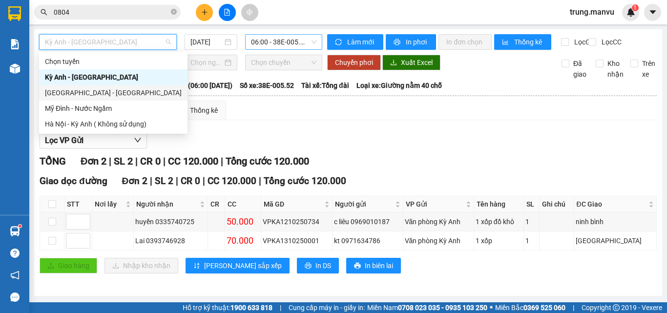
drag, startPoint x: 82, startPoint y: 92, endPoint x: 266, endPoint y: 49, distance: 189.4
click at [82, 93] on div "[GEOGRAPHIC_DATA] - [GEOGRAPHIC_DATA]" at bounding box center [113, 92] width 137 height 11
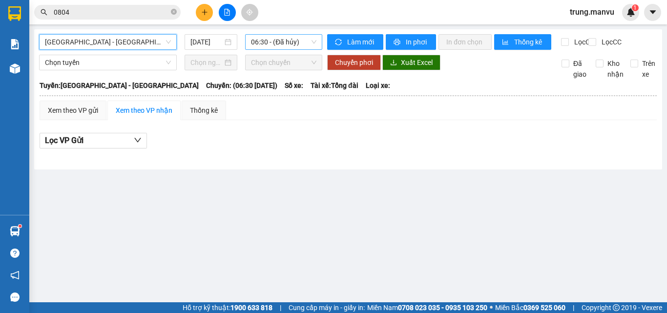
click at [290, 42] on span "06:30 - (Đã hủy)" at bounding box center [283, 42] width 65 height 15
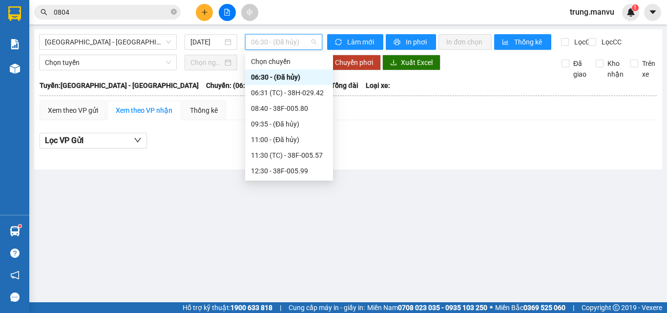
click at [306, 244] on div "21:00 - 38B-008.93" at bounding box center [289, 249] width 76 height 11
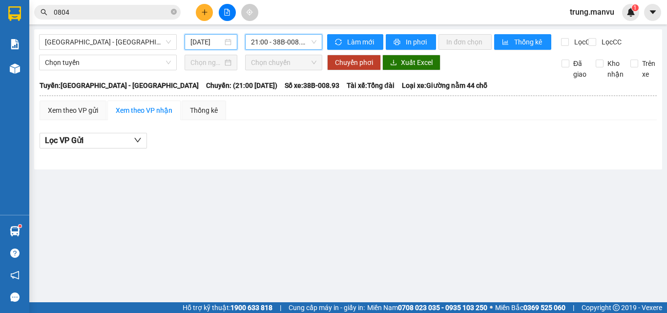
click at [204, 43] on input "[DATE]" at bounding box center [206, 42] width 32 height 11
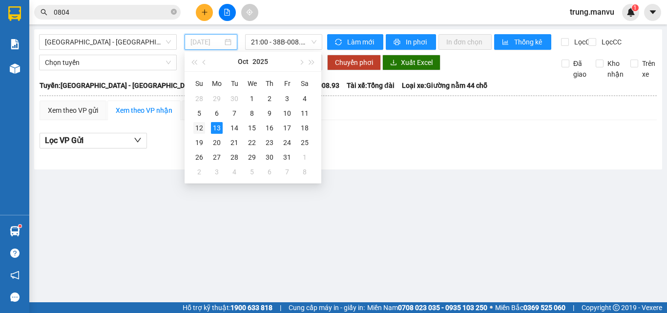
drag, startPoint x: 198, startPoint y: 124, endPoint x: 282, endPoint y: 39, distance: 119.4
click at [198, 123] on div "12" at bounding box center [199, 128] width 12 height 12
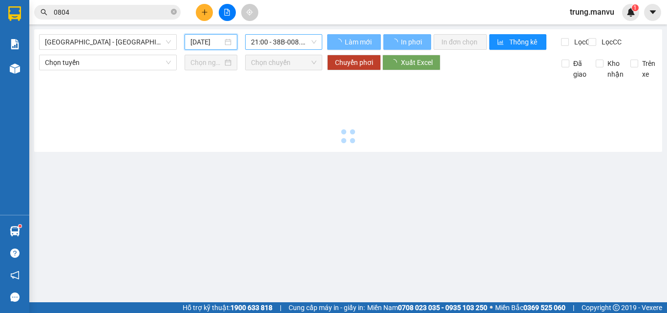
click at [282, 39] on span "21:00 - 38B-008.93" at bounding box center [283, 42] width 65 height 15
type input "[DATE]"
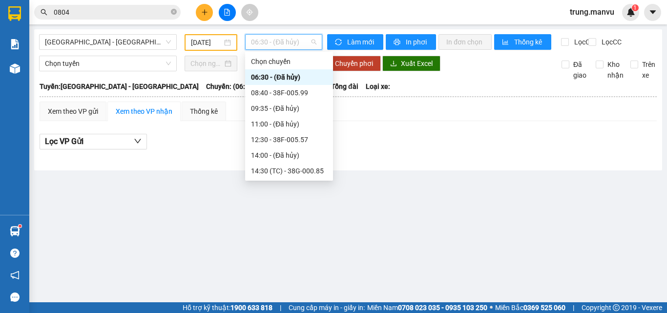
click at [301, 244] on div "21:00 - 38B-008.93" at bounding box center [289, 249] width 76 height 11
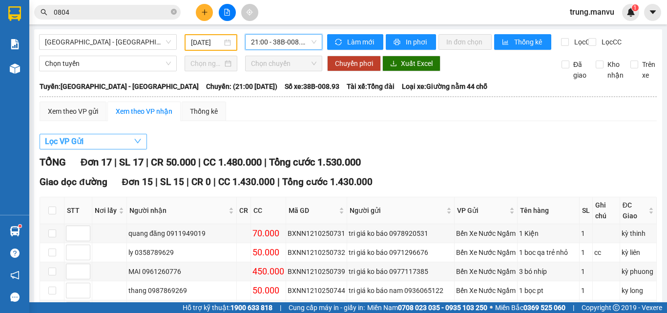
click at [122, 149] on button "Lọc VP Gửi" at bounding box center [93, 142] width 107 height 16
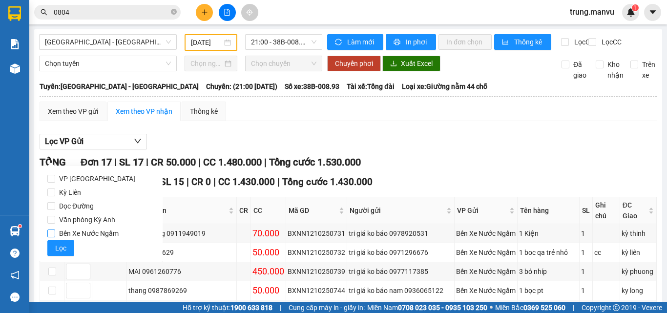
drag, startPoint x: 81, startPoint y: 232, endPoint x: 68, endPoint y: 239, distance: 14.6
click at [76, 235] on span "Bến Xe Nước Ngầm" at bounding box center [88, 233] width 67 height 14
click at [55, 245] on span "Lọc" at bounding box center [60, 248] width 11 height 11
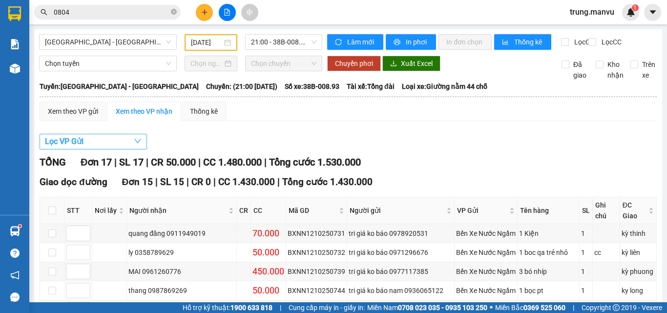
click at [86, 147] on button "Lọc VP Gửi" at bounding box center [93, 142] width 107 height 16
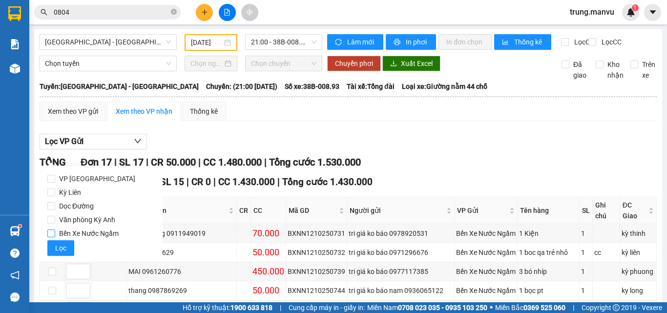
click at [49, 236] on input "Bến Xe Nước Ngầm" at bounding box center [51, 233] width 8 height 8
click at [57, 244] on span "Lọc" at bounding box center [60, 248] width 11 height 11
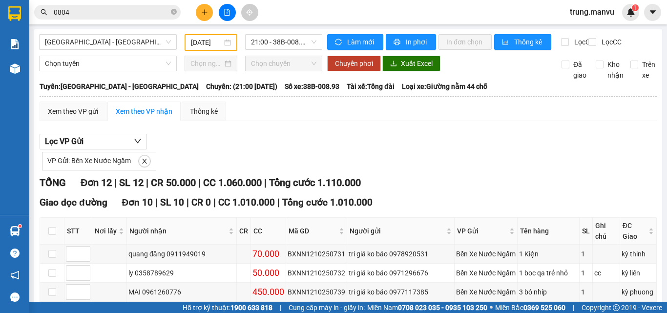
click at [104, 170] on div "VP Gửi: Bến Xe Nước Ngầm" at bounding box center [99, 161] width 114 height 19
drag, startPoint x: 416, startPoint y: 157, endPoint x: 462, endPoint y: 179, distance: 50.9
click at [448, 170] on div "VP Gửi: Bến Xe Nước Ngầm" at bounding box center [348, 159] width 617 height 21
click at [156, 13] on input "0804" at bounding box center [111, 12] width 115 height 11
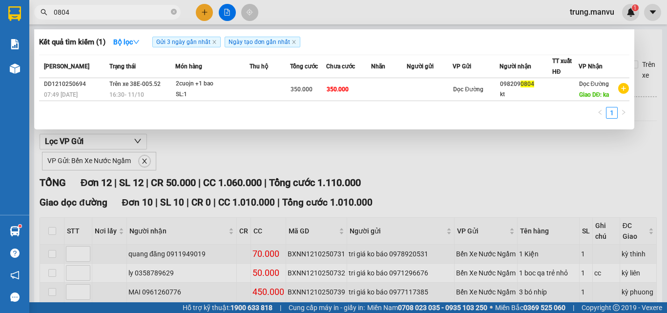
click at [155, 13] on input "0804" at bounding box center [111, 12] width 115 height 11
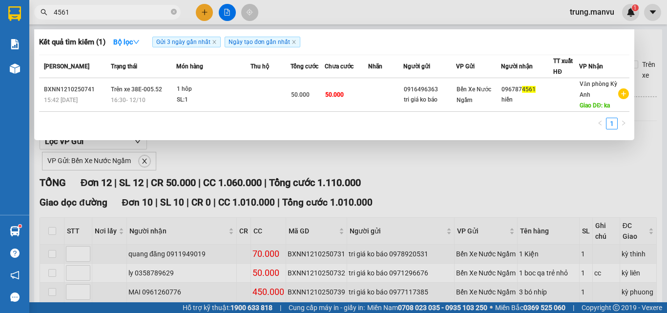
type input "4561"
click at [458, 147] on div at bounding box center [333, 156] width 667 height 313
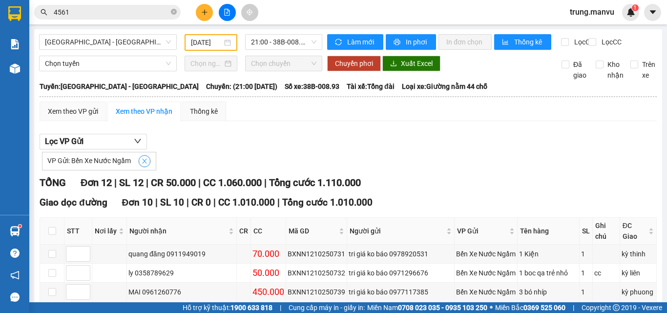
drag, startPoint x: 143, startPoint y: 169, endPoint x: 182, endPoint y: 152, distance: 42.0
click at [143, 163] on icon "close" at bounding box center [144, 161] width 5 height 5
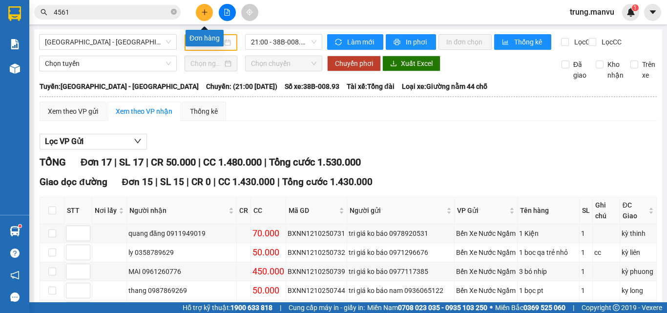
click at [205, 13] on icon "plus" at bounding box center [204, 12] width 7 height 7
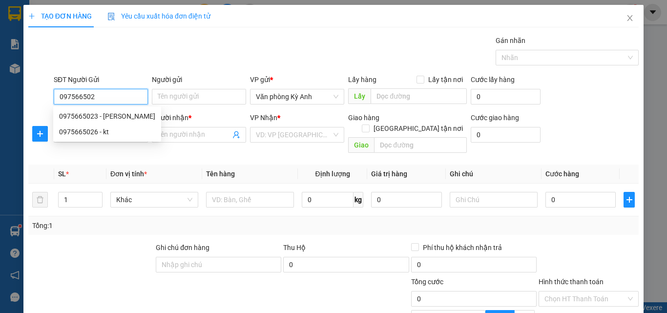
type input "0975665023"
click at [114, 118] on div "0975665023 - [PERSON_NAME]" at bounding box center [107, 116] width 96 height 11
type input "huyền chi"
type input "0975665023"
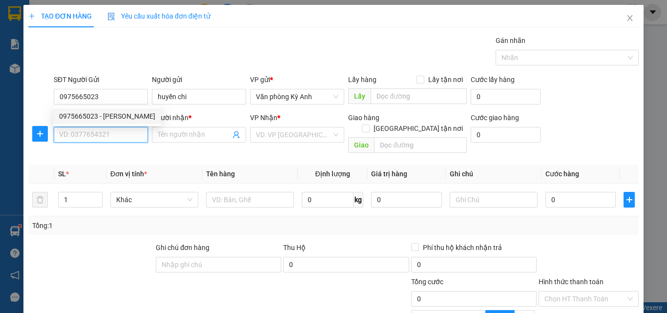
click at [108, 133] on input "SĐT Người Nhận *" at bounding box center [101, 135] width 94 height 16
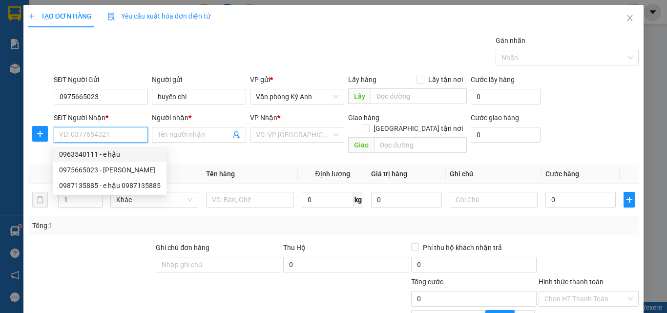
click at [133, 157] on div "0963540111 - e hậu" at bounding box center [110, 154] width 102 height 11
type input "0963540111"
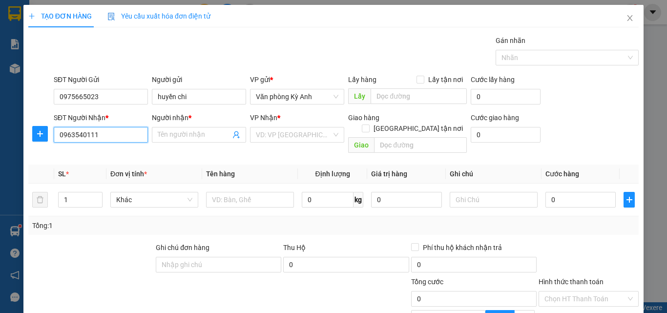
type input "e hậu"
type input "thanh hóa"
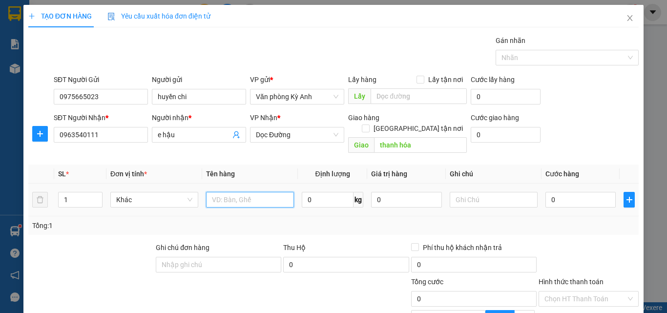
click at [229, 192] on input "text" at bounding box center [250, 200] width 88 height 16
type input "1"
type input "1 thung"
click at [547, 192] on input "0" at bounding box center [580, 200] width 70 height 16
type input "5"
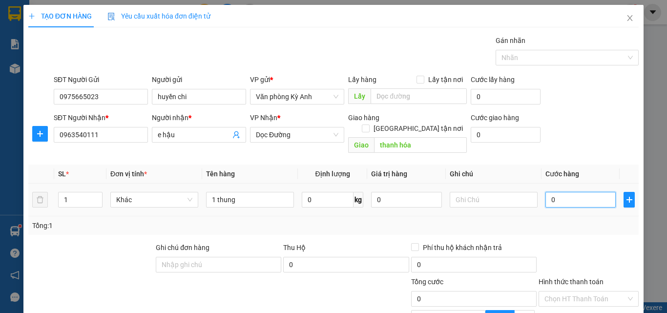
type input "5"
type input "50"
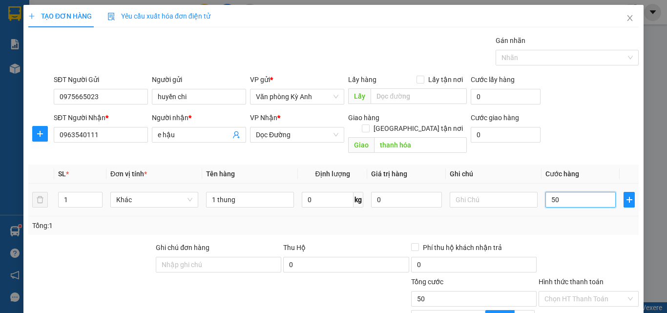
type input "500"
type input "5.000"
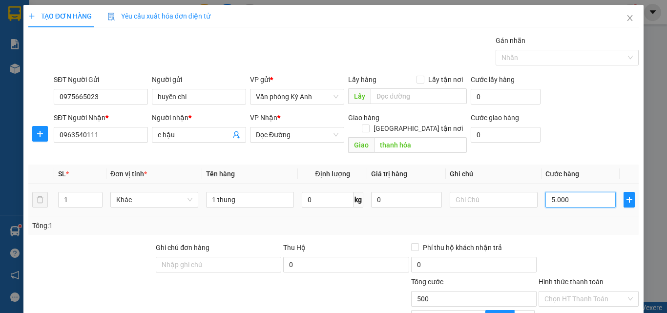
type input "5.000"
type input "50.000"
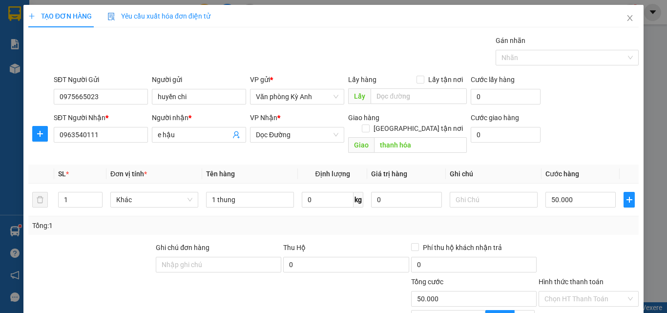
drag, startPoint x: 593, startPoint y: 301, endPoint x: 590, endPoint y: 291, distance: 10.2
click at [592, 301] on div "TẠO ĐƠN HÀNG Yêu cầu xuất hóa đơn điện tử Transit Pickup Surcharge Ids Transit …" at bounding box center [333, 207] width 620 height 405
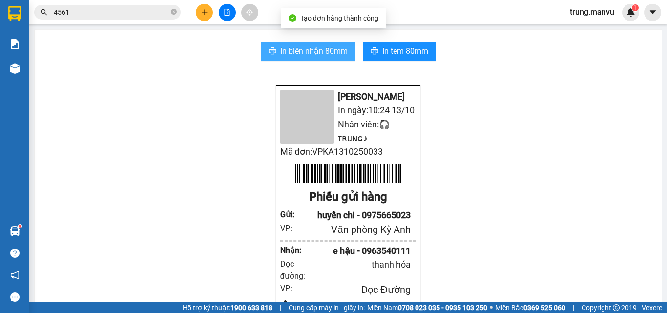
drag, startPoint x: 306, startPoint y: 43, endPoint x: 616, endPoint y: 156, distance: 329.8
click at [306, 44] on button "In biên nhận 80mm" at bounding box center [308, 51] width 95 height 20
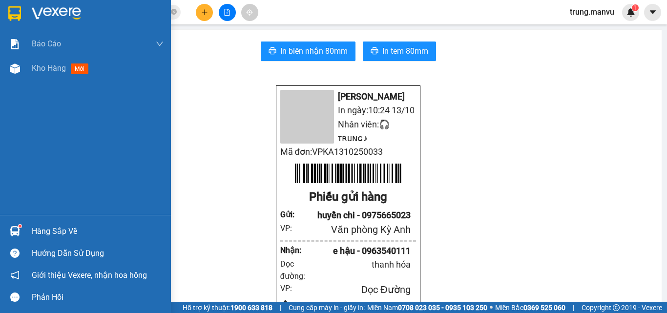
click at [11, 14] on img at bounding box center [14, 13] width 13 height 15
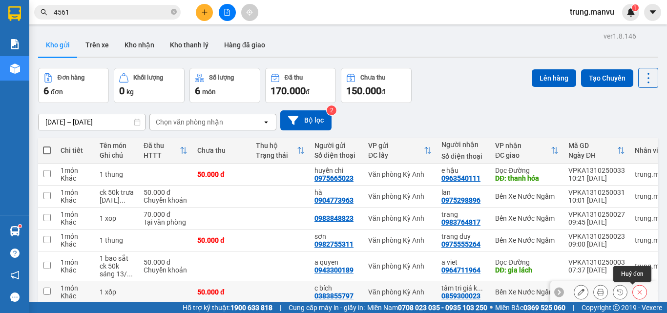
click at [636, 288] on icon at bounding box center [639, 291] width 7 height 7
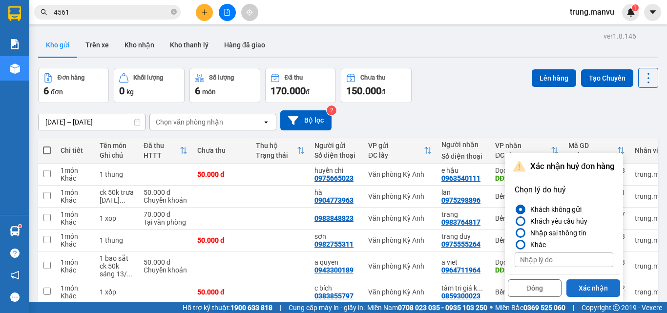
click at [588, 279] on button "Xác nhận" at bounding box center [593, 288] width 54 height 18
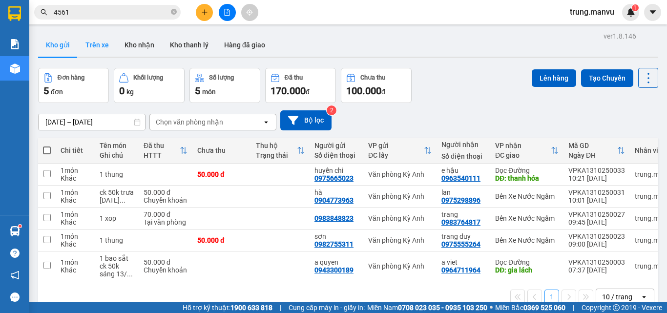
click at [98, 42] on button "Trên xe" at bounding box center [97, 44] width 39 height 23
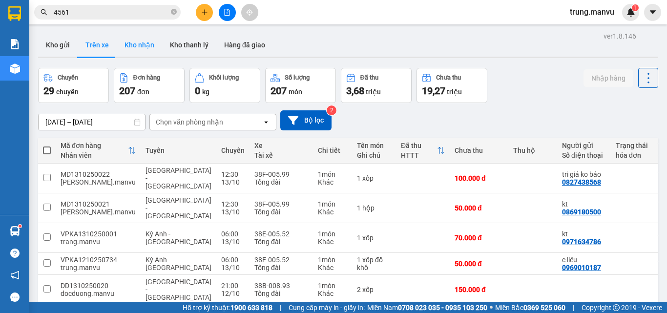
click at [138, 45] on button "Kho nhận" at bounding box center [139, 44] width 45 height 23
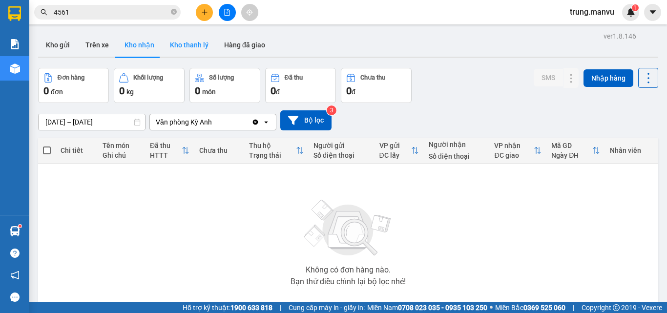
click at [193, 45] on button "Kho thanh lý" at bounding box center [189, 44] width 54 height 23
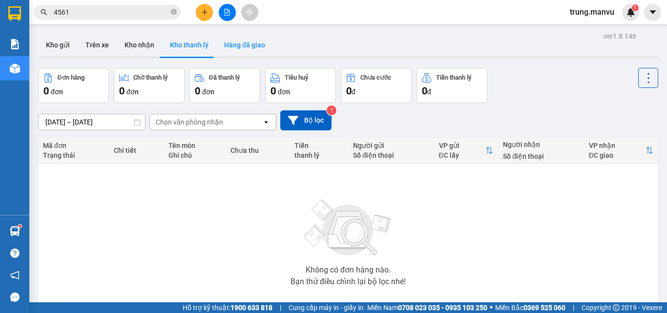
click at [260, 49] on button "Hàng đã giao" at bounding box center [244, 44] width 57 height 23
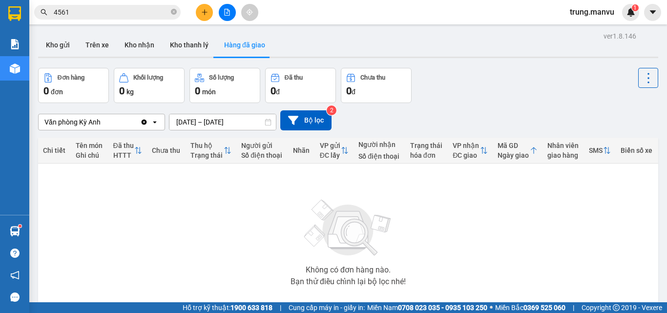
click at [426, 205] on div "Không có đơn hàng nào. Bạn thử điều chỉnh lại bộ lọc nhé!" at bounding box center [348, 239] width 610 height 146
click at [202, 13] on icon "plus" at bounding box center [204, 12] width 7 height 7
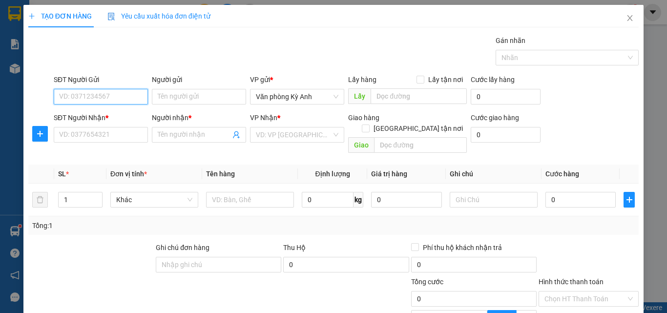
click at [106, 97] on input "SĐT Người Gửi" at bounding box center [101, 97] width 94 height 16
type input "03"
click at [628, 18] on span "Close" at bounding box center [629, 18] width 27 height 27
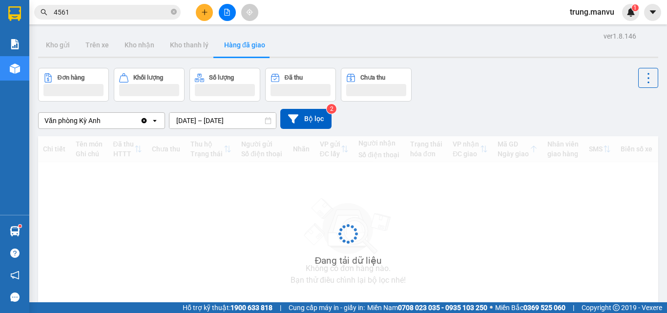
click at [112, 12] on input "4561" at bounding box center [111, 12] width 115 height 11
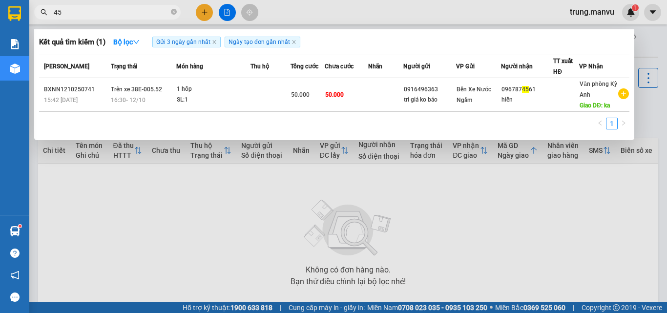
type input "4"
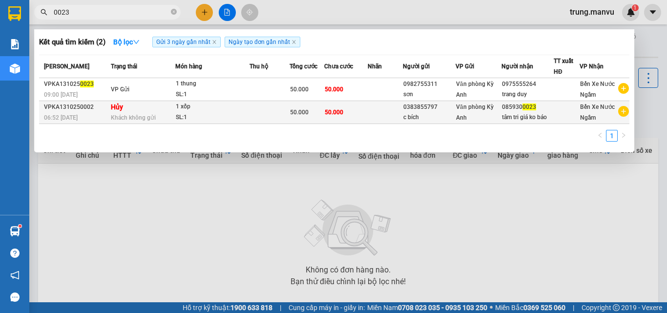
type input "0023"
click at [292, 112] on span "50.000" at bounding box center [299, 112] width 19 height 7
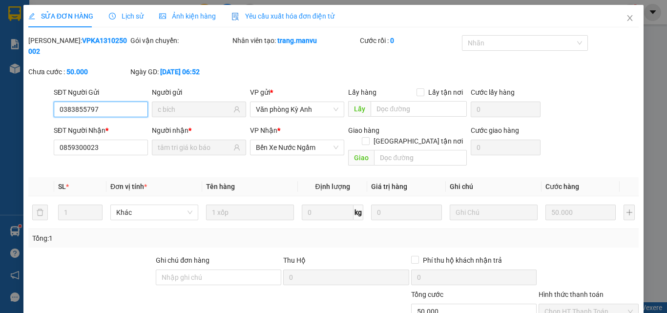
type input "0383855797"
type input "c bích"
type input "0859300023"
type input "tâm tri giá ko báo"
type input "0"
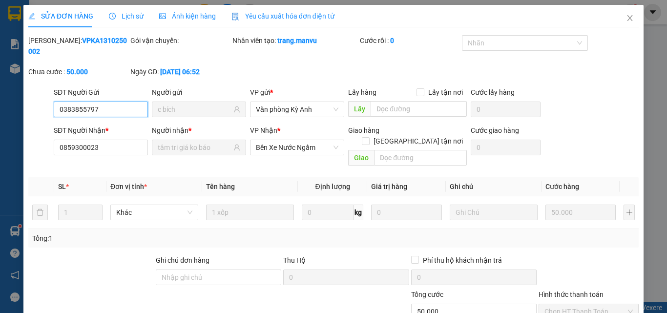
type input "50.000"
drag, startPoint x: 652, startPoint y: 133, endPoint x: 622, endPoint y: 42, distance: 95.5
click at [648, 128] on div "SỬA ĐƠN HÀNG Lịch sử Ảnh kiện hàng Yêu cầu xuất hóa đơn điện tử Total Paid Fee …" at bounding box center [333, 156] width 667 height 313
click at [627, 21] on icon "close" at bounding box center [629, 18] width 5 height 6
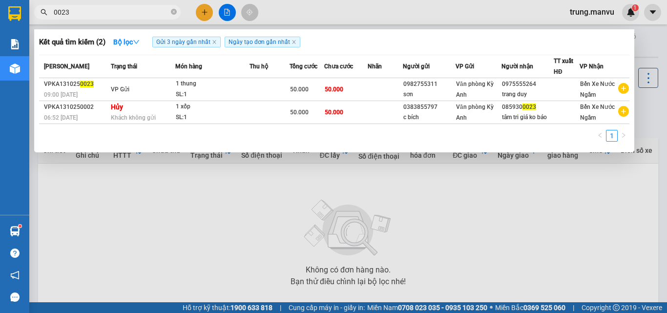
click at [124, 11] on input "0023" at bounding box center [111, 12] width 115 height 11
click at [202, 6] on div at bounding box center [333, 156] width 667 height 313
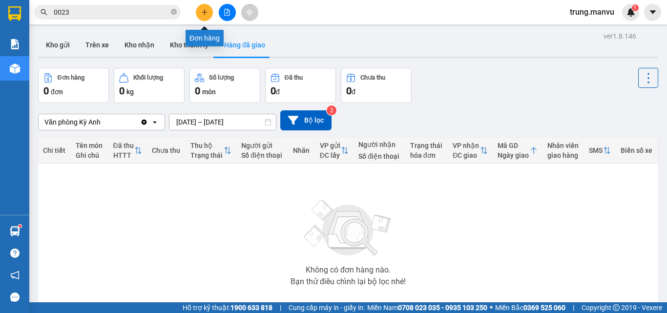
click at [199, 10] on button at bounding box center [204, 12] width 17 height 17
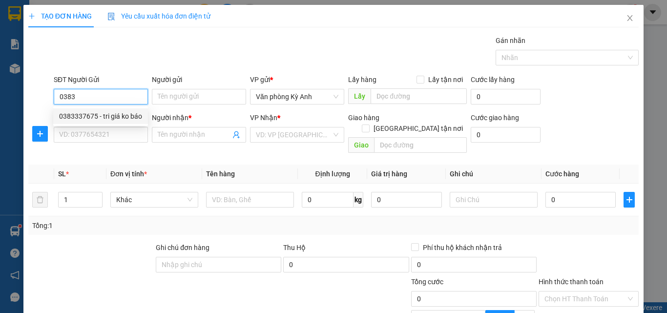
click at [120, 111] on div "0383337675 - tri giá ko báo" at bounding box center [100, 116] width 83 height 11
type input "0383337675"
type input "tri giá ko báo"
type input "0383337675"
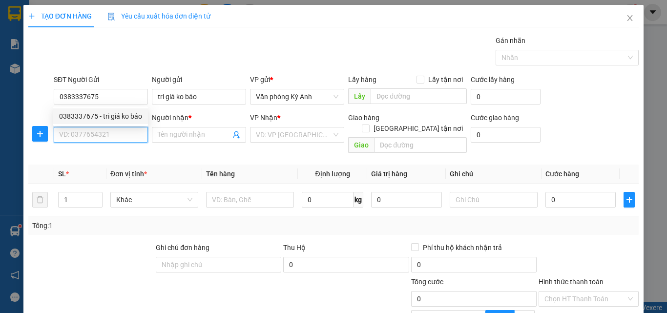
click at [103, 132] on input "SĐT Người Nhận *" at bounding box center [101, 135] width 94 height 16
type input "0859300023"
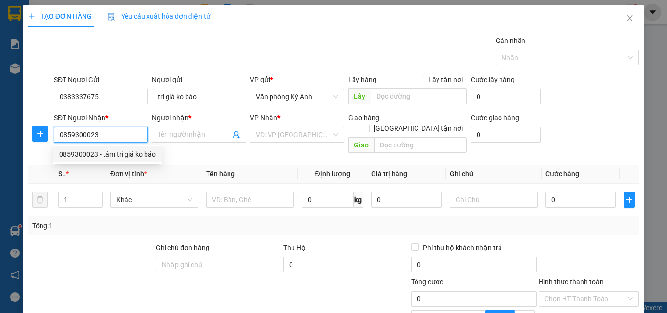
drag, startPoint x: 120, startPoint y: 151, endPoint x: 128, endPoint y: 157, distance: 10.4
click at [120, 150] on div "0859300023 - tâm tri giá ko báo" at bounding box center [107, 154] width 97 height 11
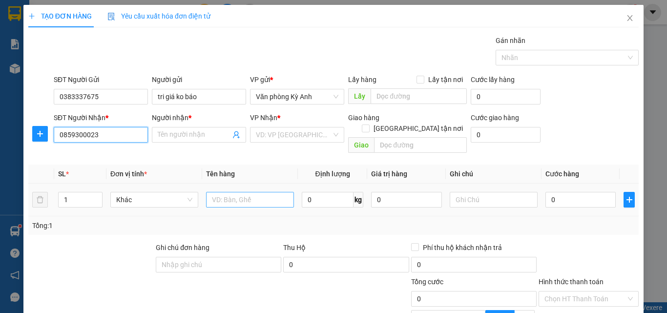
type input "tâm tri giá ko báo"
type input "0859300023"
click at [267, 192] on input "text" at bounding box center [250, 200] width 88 height 16
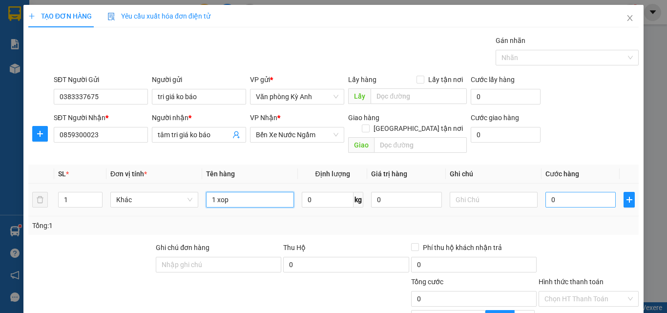
type input "1 xop"
click at [587, 192] on input "0" at bounding box center [580, 200] width 70 height 16
type input "5"
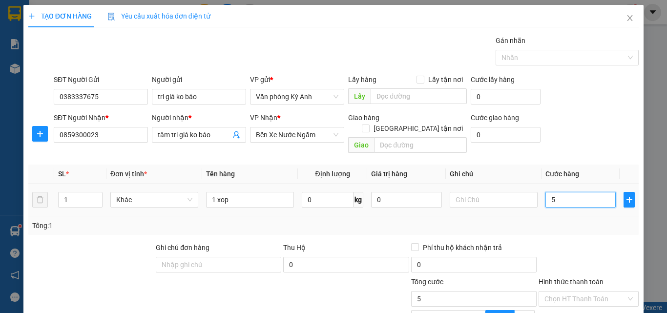
type input "50"
type input "500"
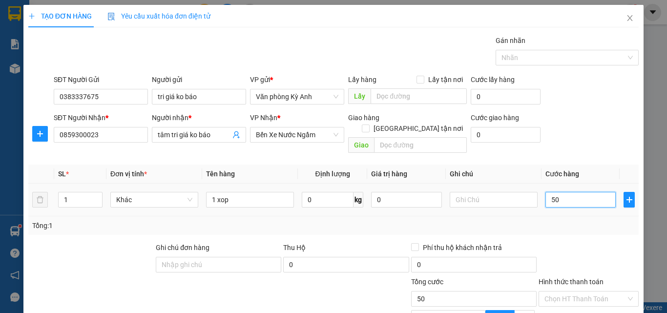
type input "500"
type input "5.000"
type input "50.000"
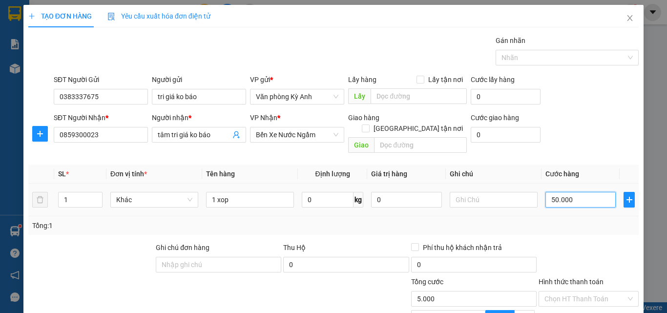
type input "50.000"
drag, startPoint x: 533, startPoint y: 284, endPoint x: 581, endPoint y: 134, distance: 157.3
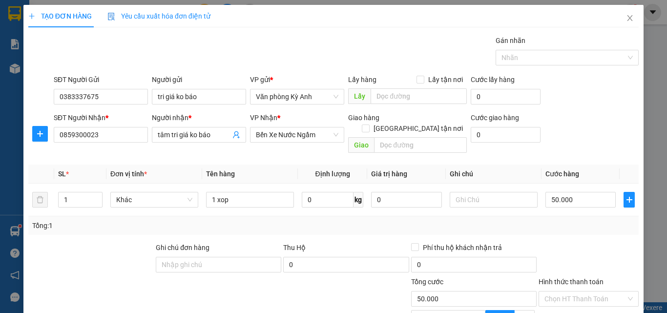
type input "0"
click at [626, 18] on icon "close" at bounding box center [630, 18] width 8 height 8
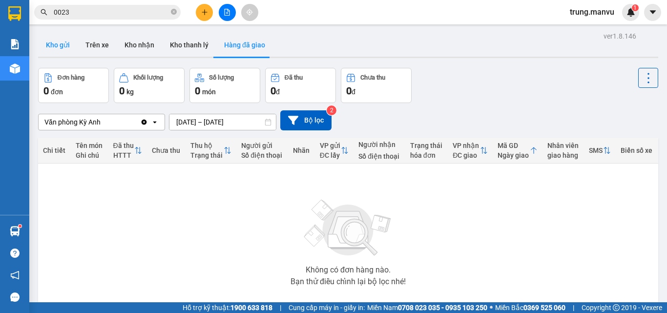
click at [64, 45] on button "Kho gửi" at bounding box center [58, 44] width 40 height 23
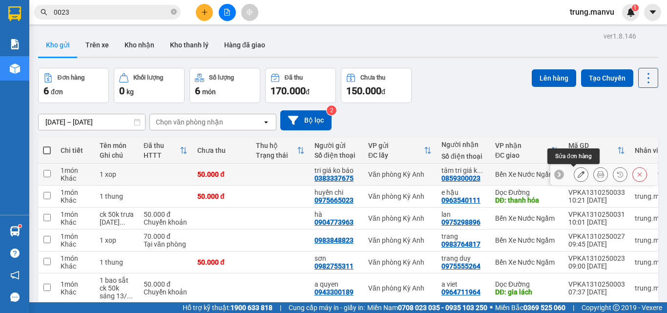
click at [577, 172] on icon at bounding box center [580, 174] width 7 height 7
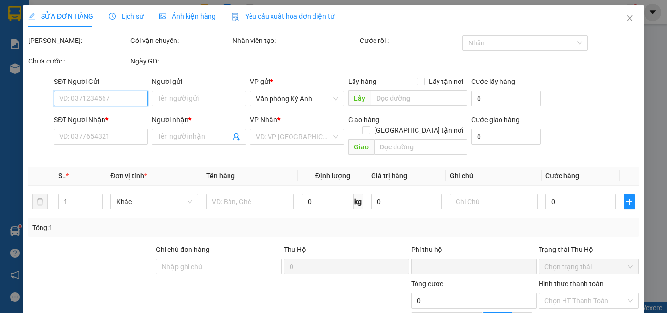
type input "0383337675"
type input "tri giá ko báo"
type input "0859300023"
type input "tâm tri giá ko báo"
type input "0"
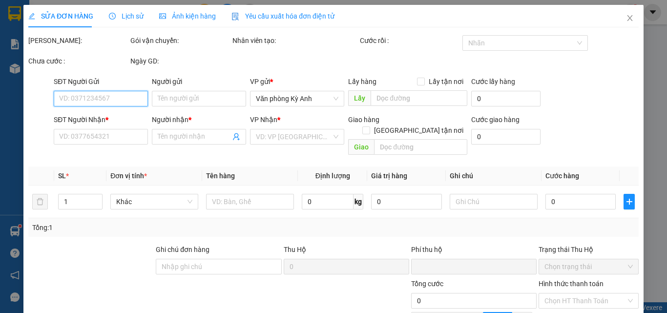
type input "50.000"
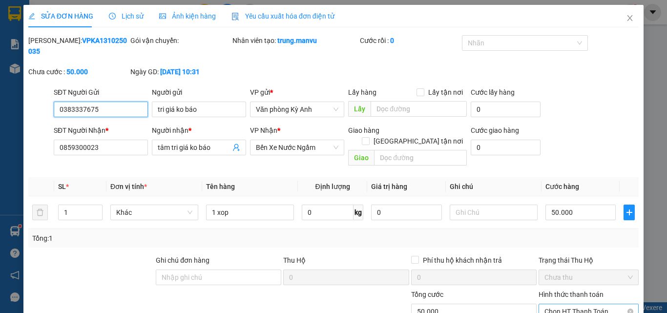
click at [582, 304] on span "Chọn HT Thanh Toán" at bounding box center [588, 311] width 88 height 15
click at [566, 304] on div "Tại văn phòng" at bounding box center [582, 309] width 87 height 11
type input "0"
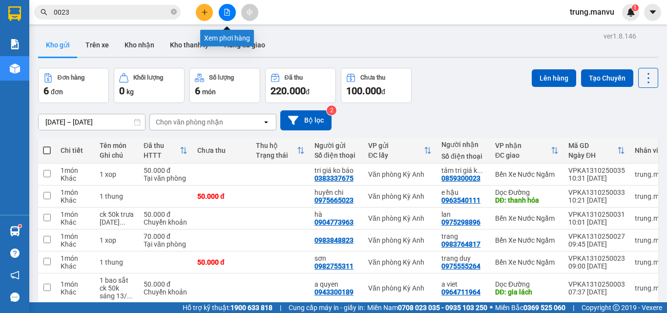
click at [227, 13] on icon "file-add" at bounding box center [226, 12] width 5 height 7
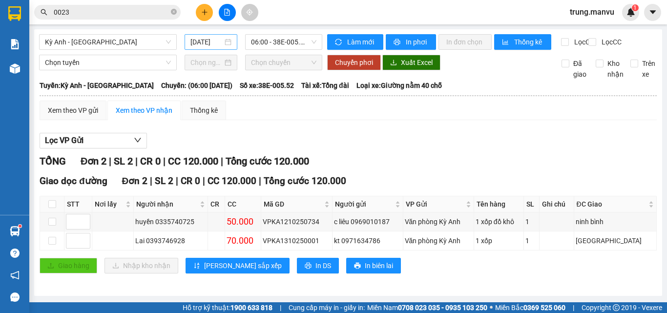
click at [208, 45] on input "[DATE]" at bounding box center [206, 42] width 32 height 11
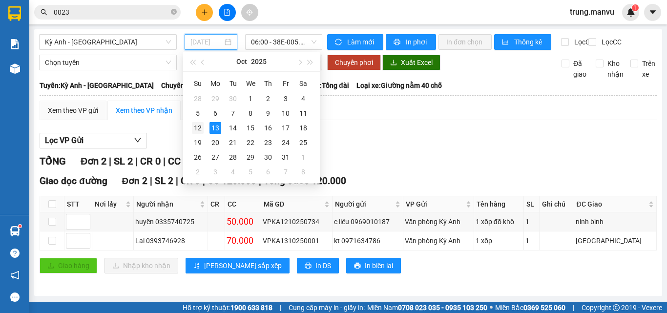
click at [199, 129] on div "12" at bounding box center [198, 128] width 12 height 12
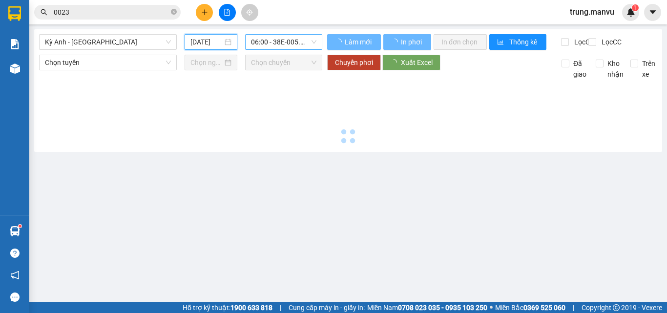
click at [277, 43] on span "06:00 - 38E-005.52" at bounding box center [283, 42] width 65 height 15
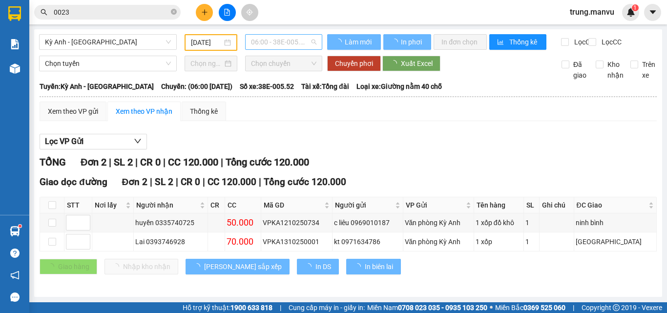
type input "[DATE]"
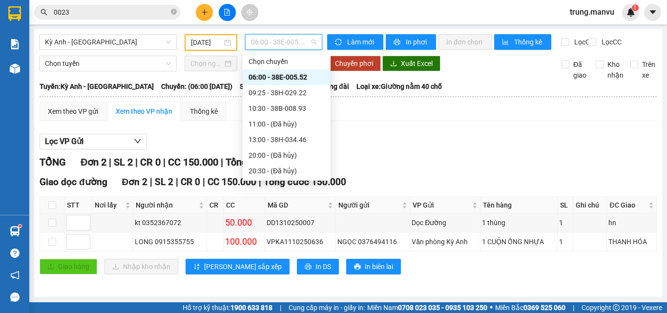
click at [302, 228] on div "21:26 (TC) - 38F-005.80" at bounding box center [286, 233] width 76 height 11
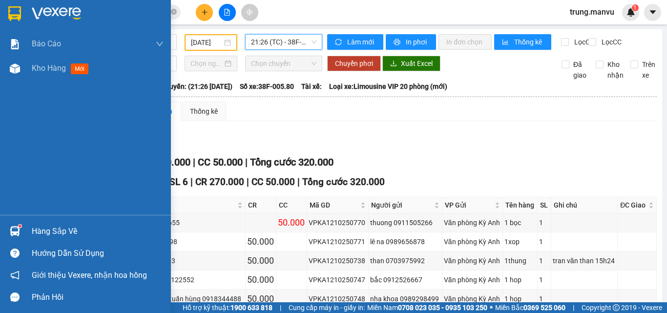
click at [20, 7] on img at bounding box center [14, 13] width 13 height 15
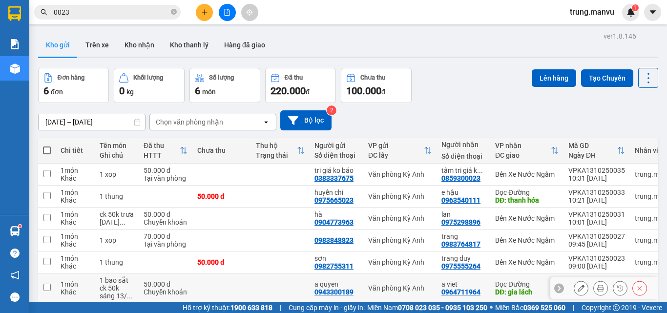
click at [509, 288] on div "DĐ: gia lách" at bounding box center [526, 292] width 63 height 8
checkbox input "true"
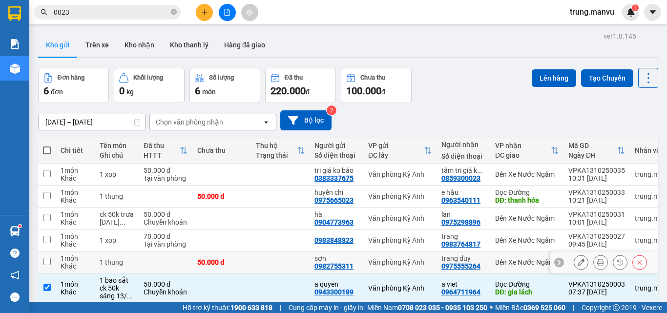
click at [504, 251] on td "Bến Xe Nước Ngầm" at bounding box center [526, 262] width 73 height 22
checkbox input "true"
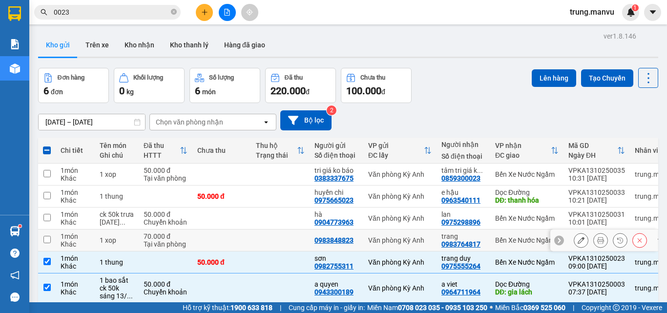
click at [479, 232] on div "trang 0983764817" at bounding box center [463, 240] width 44 height 16
checkbox input "true"
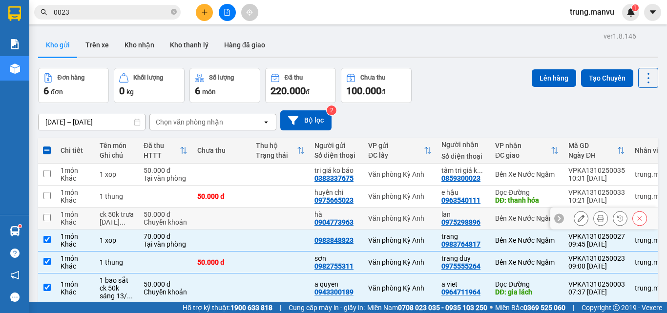
click at [452, 210] on div "lan" at bounding box center [463, 214] width 44 height 8
checkbox input "true"
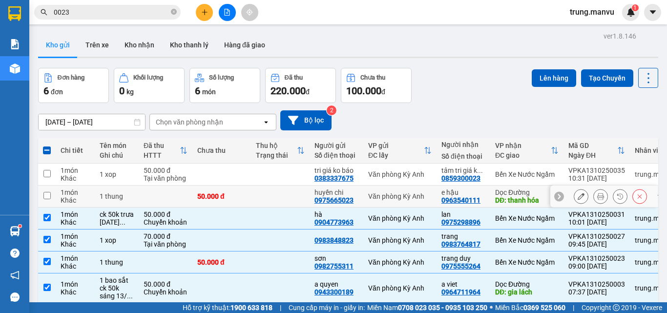
click at [463, 196] on div "0963540111" at bounding box center [460, 200] width 39 height 8
click at [469, 174] on div "0859300023" at bounding box center [460, 178] width 39 height 8
click at [439, 163] on td "tâm tri giá k ... 0859300023" at bounding box center [463, 174] width 54 height 22
checkbox input "true"
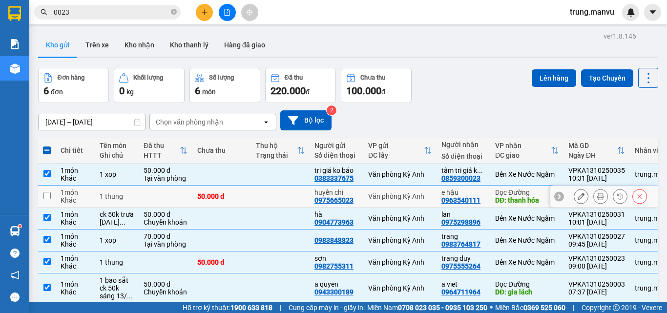
click at [395, 192] on div "Văn phòng Kỳ Anh" at bounding box center [399, 196] width 63 height 8
checkbox input "true"
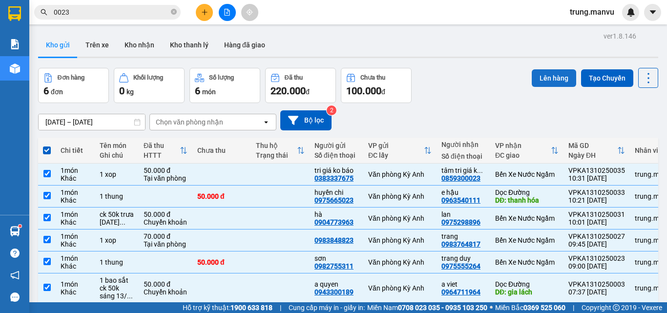
click at [546, 69] on button "Lên hàng" at bounding box center [553, 78] width 44 height 18
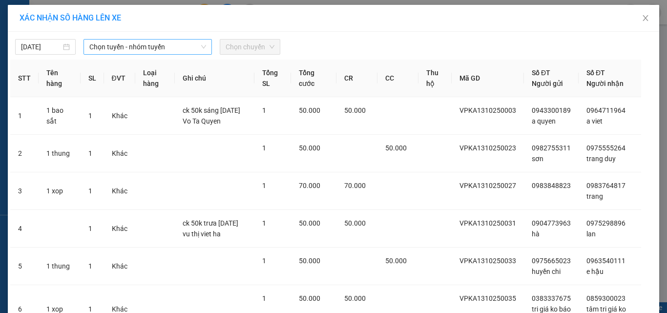
click at [152, 41] on span "Chọn tuyến - nhóm tuyến" at bounding box center [147, 47] width 117 height 15
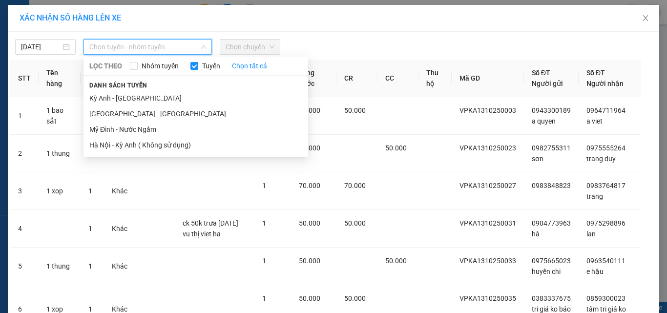
drag, startPoint x: 153, startPoint y: 45, endPoint x: 142, endPoint y: 91, distance: 46.8
click at [154, 47] on span "Chọn tuyến - nhóm tuyến" at bounding box center [147, 47] width 117 height 15
click at [124, 100] on td "Khác" at bounding box center [119, 116] width 31 height 38
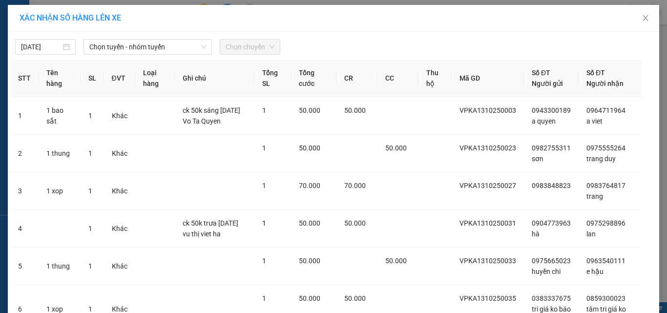
click at [244, 47] on span "Chọn chuyến" at bounding box center [249, 47] width 49 height 15
click at [169, 48] on span "Chọn tuyến - nhóm tuyến" at bounding box center [147, 47] width 117 height 15
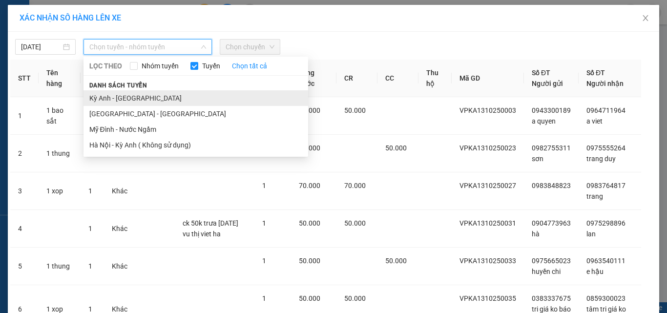
click at [125, 96] on li "Kỳ Anh - [GEOGRAPHIC_DATA]" at bounding box center [195, 98] width 224 height 16
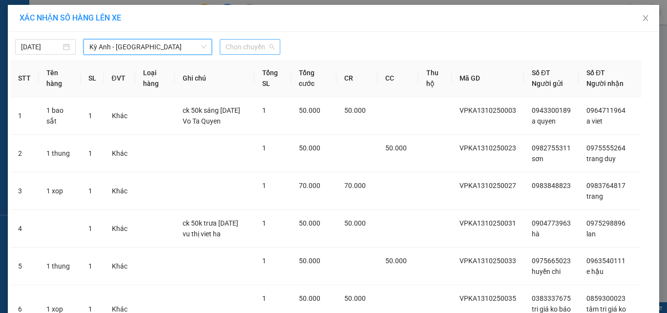
click at [242, 47] on span "Chọn chuyến" at bounding box center [249, 47] width 49 height 15
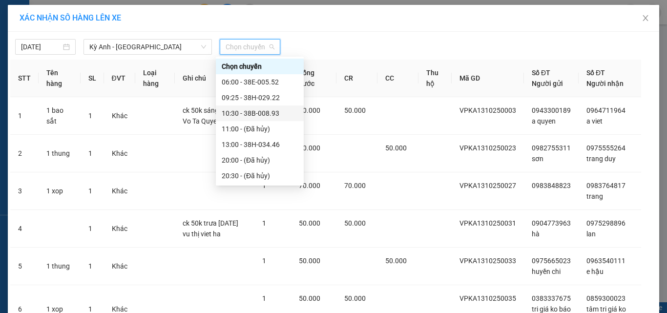
click at [277, 112] on div "10:30 - 38B-008.93" at bounding box center [260, 113] width 76 height 11
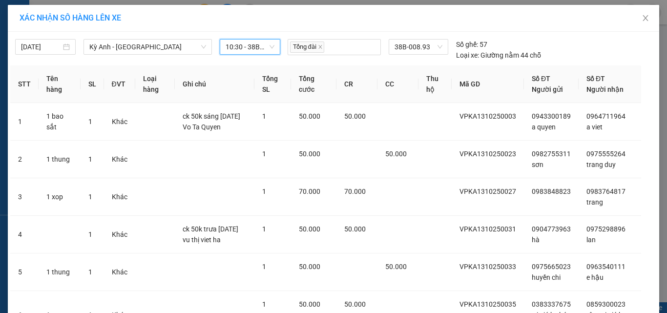
drag, startPoint x: 359, startPoint y: 288, endPoint x: 367, endPoint y: 273, distance: 17.0
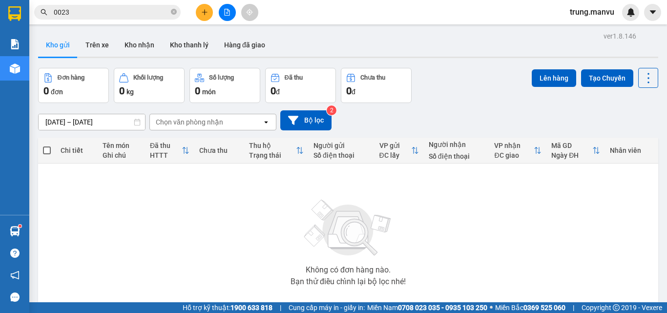
click at [230, 13] on icon "file-add" at bounding box center [227, 12] width 7 height 7
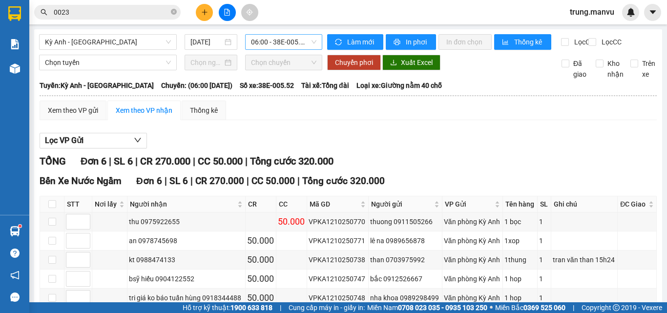
click at [279, 40] on span "06:00 - 38E-005.52" at bounding box center [283, 42] width 65 height 15
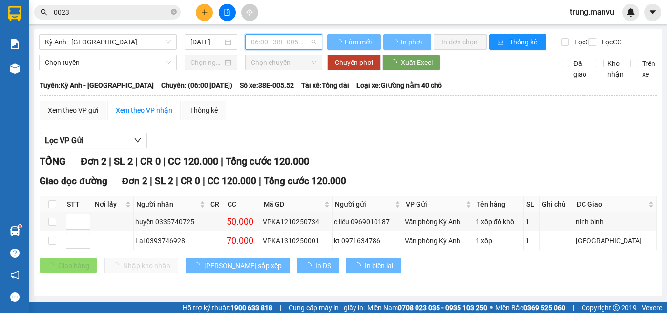
click at [296, 119] on div "11:00 - (Đã hủy)" at bounding box center [286, 124] width 76 height 11
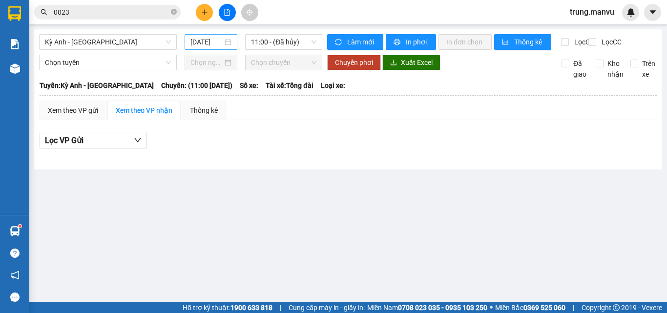
drag, startPoint x: 226, startPoint y: 35, endPoint x: 211, endPoint y: 42, distance: 17.2
click at [226, 35] on div "[DATE]" at bounding box center [210, 42] width 53 height 16
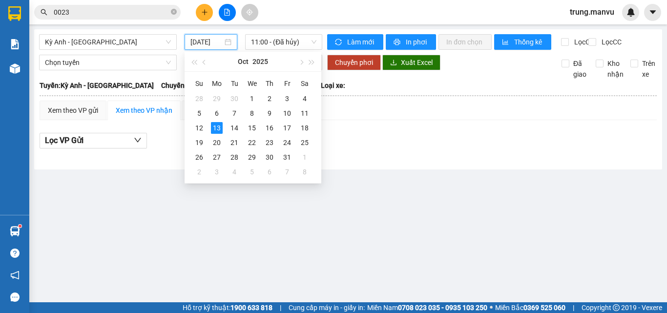
click at [211, 42] on input "[DATE]" at bounding box center [206, 42] width 32 height 11
type input "[DATE]"
click at [274, 44] on span "11:00 - (Đã hủy)" at bounding box center [283, 42] width 65 height 15
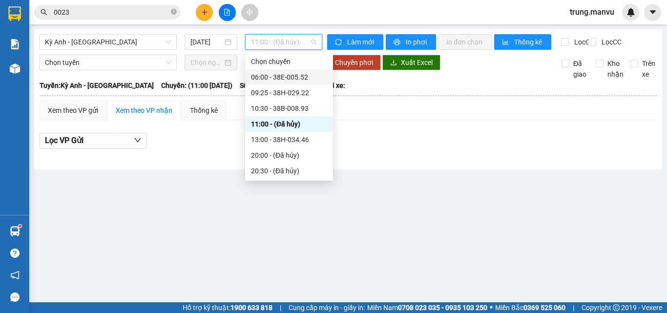
click at [288, 107] on div "10:30 - 38B-008.93" at bounding box center [289, 108] width 76 height 11
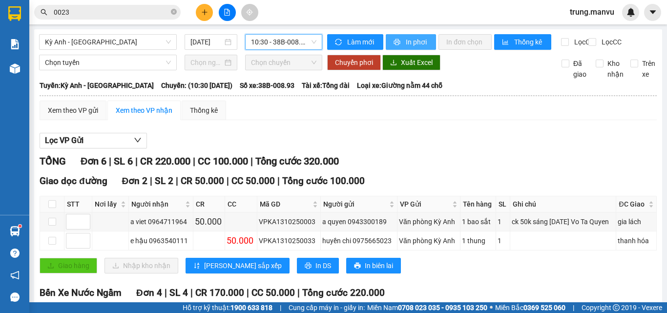
click at [409, 43] on span "In phơi" at bounding box center [417, 42] width 22 height 11
